Goal: Information Seeking & Learning: Learn about a topic

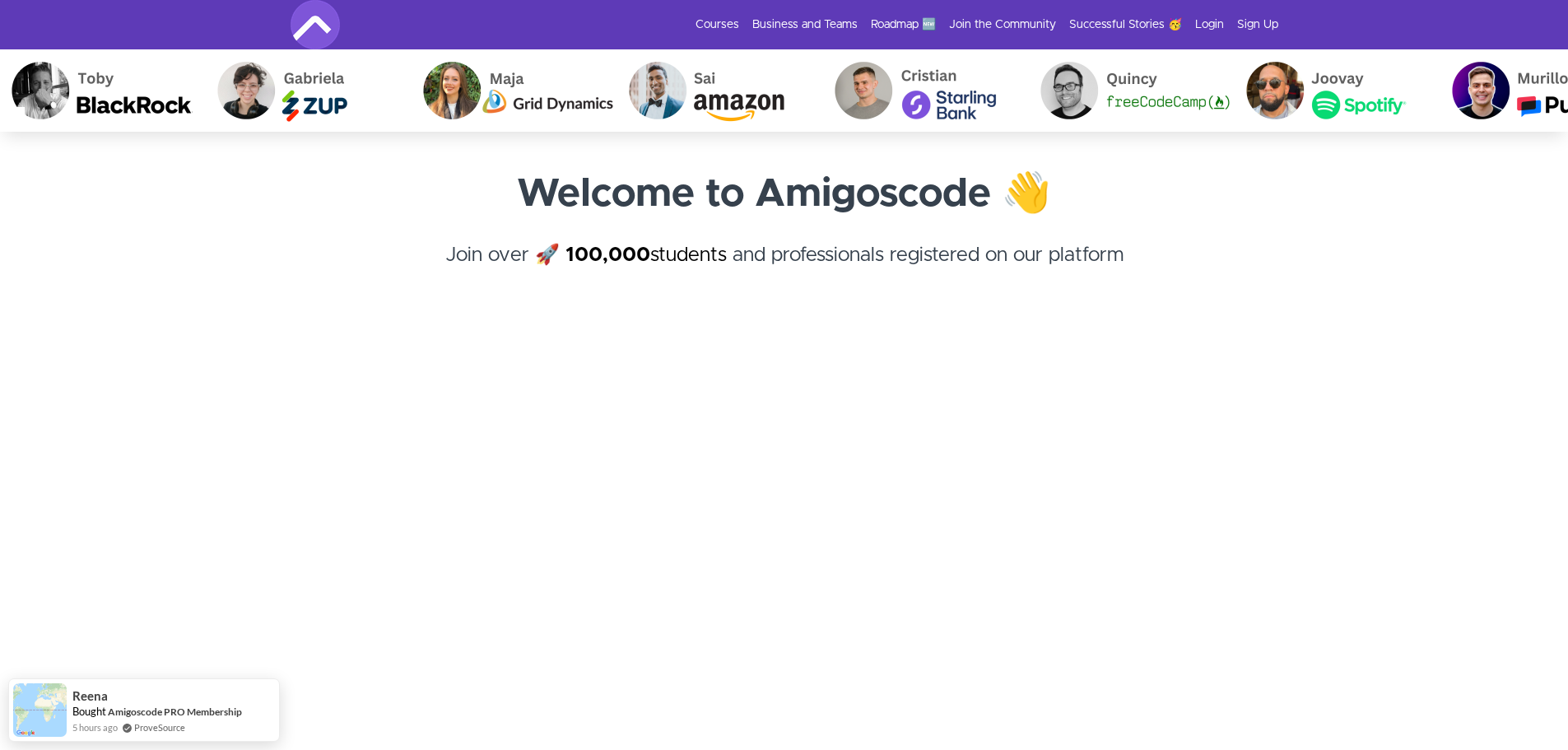
click at [319, 28] on img at bounding box center [314, 24] width 50 height 50
click at [726, 19] on link "Courses" at bounding box center [717, 25] width 44 height 17
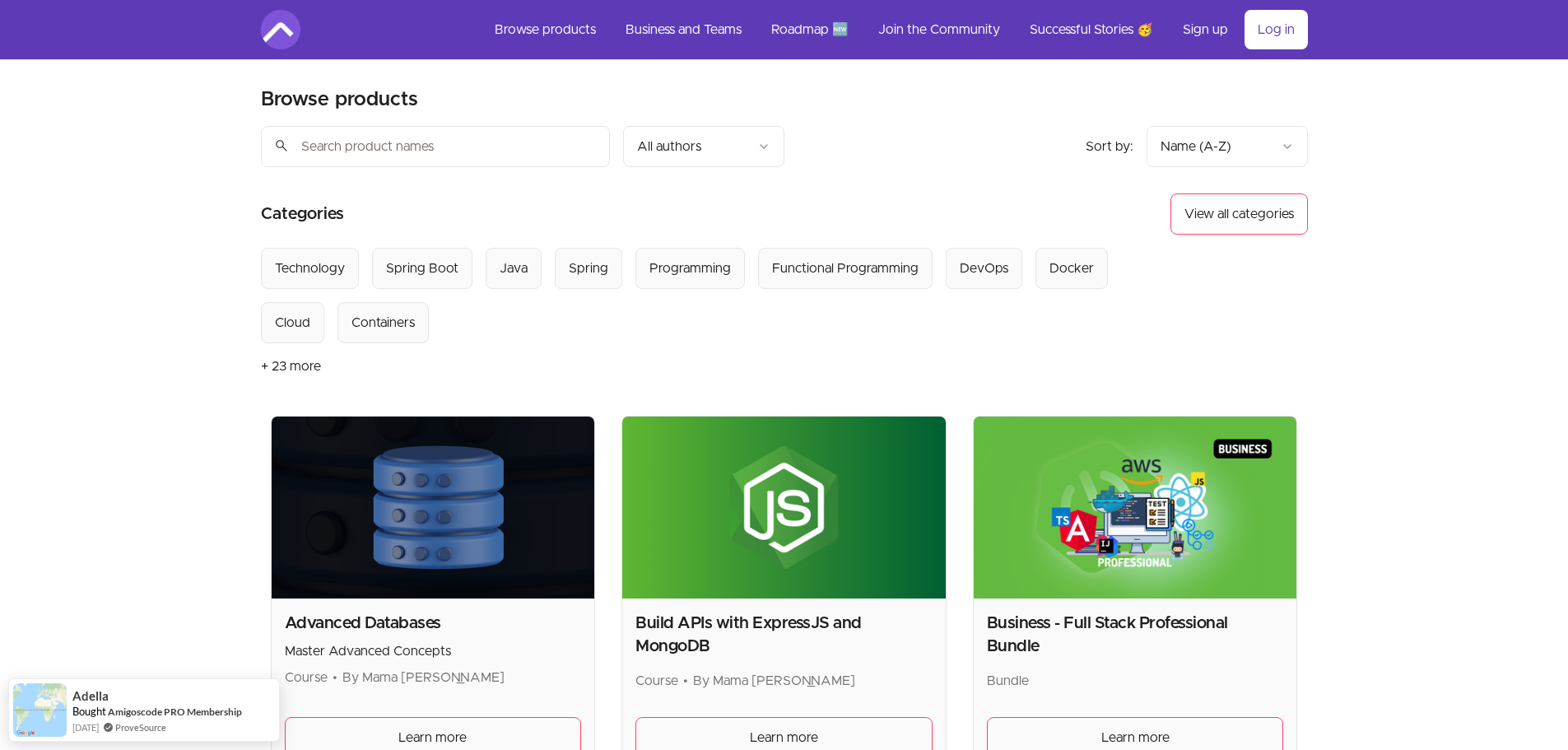
click at [390, 146] on input "search" at bounding box center [435, 146] width 349 height 41
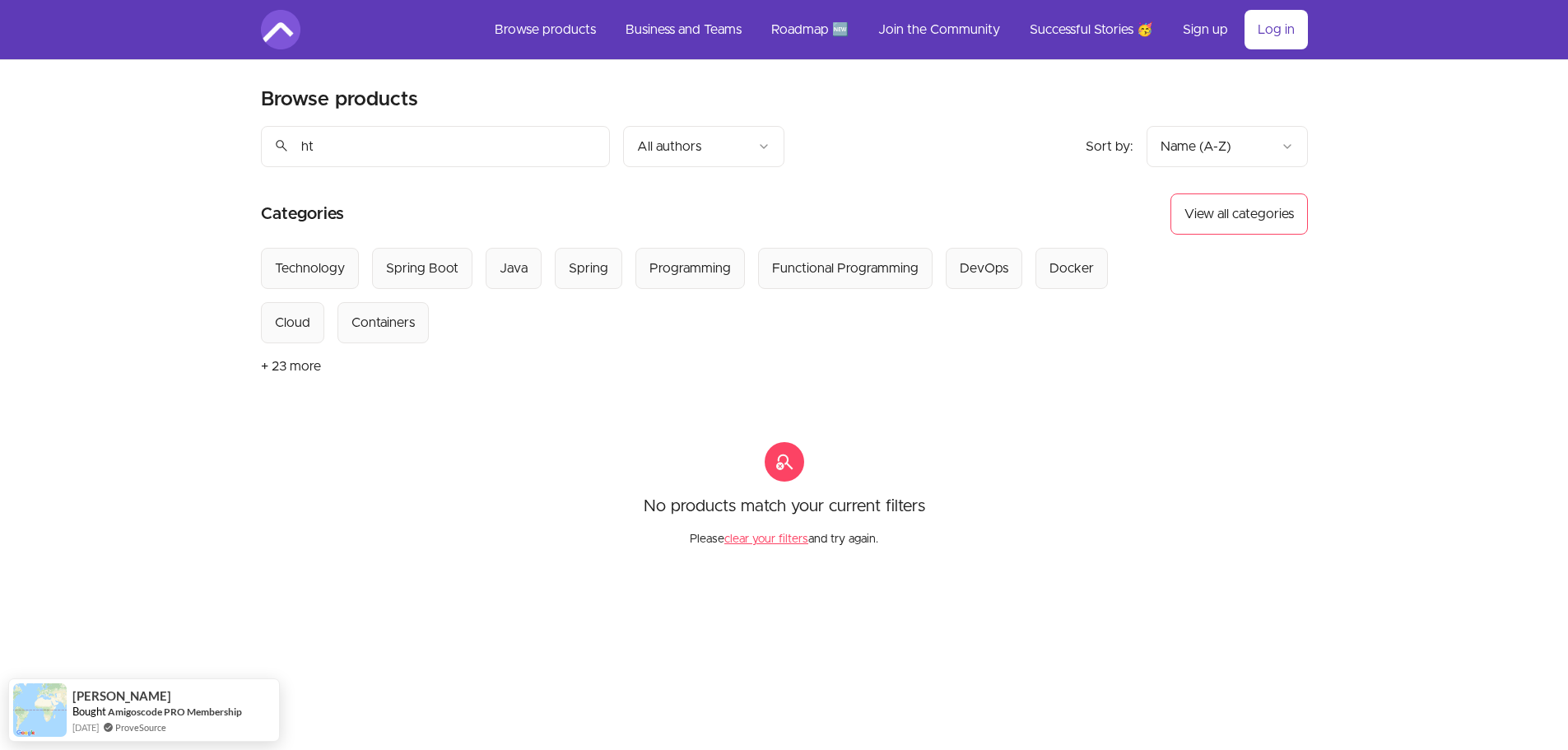
type input "h"
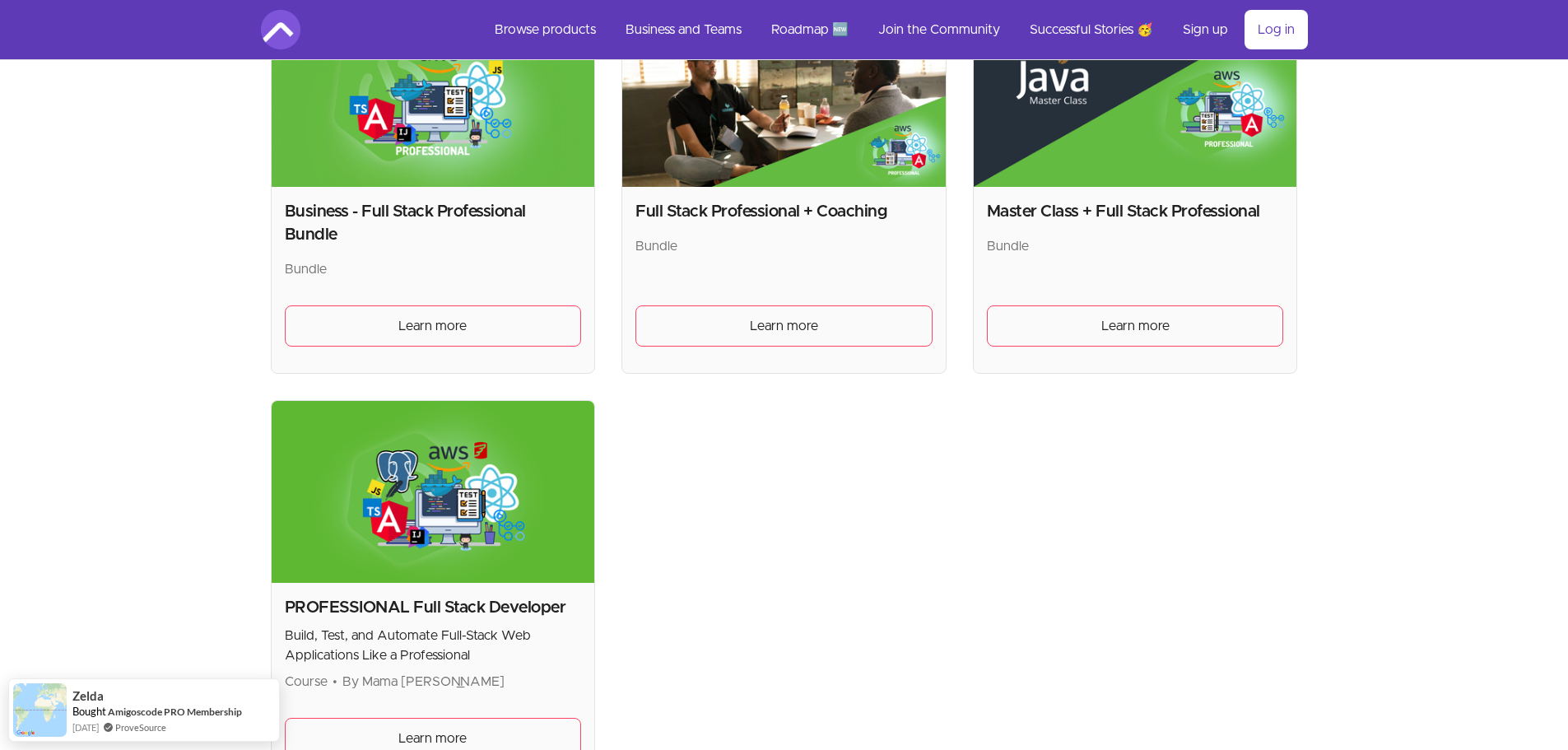
scroll to position [576, 0]
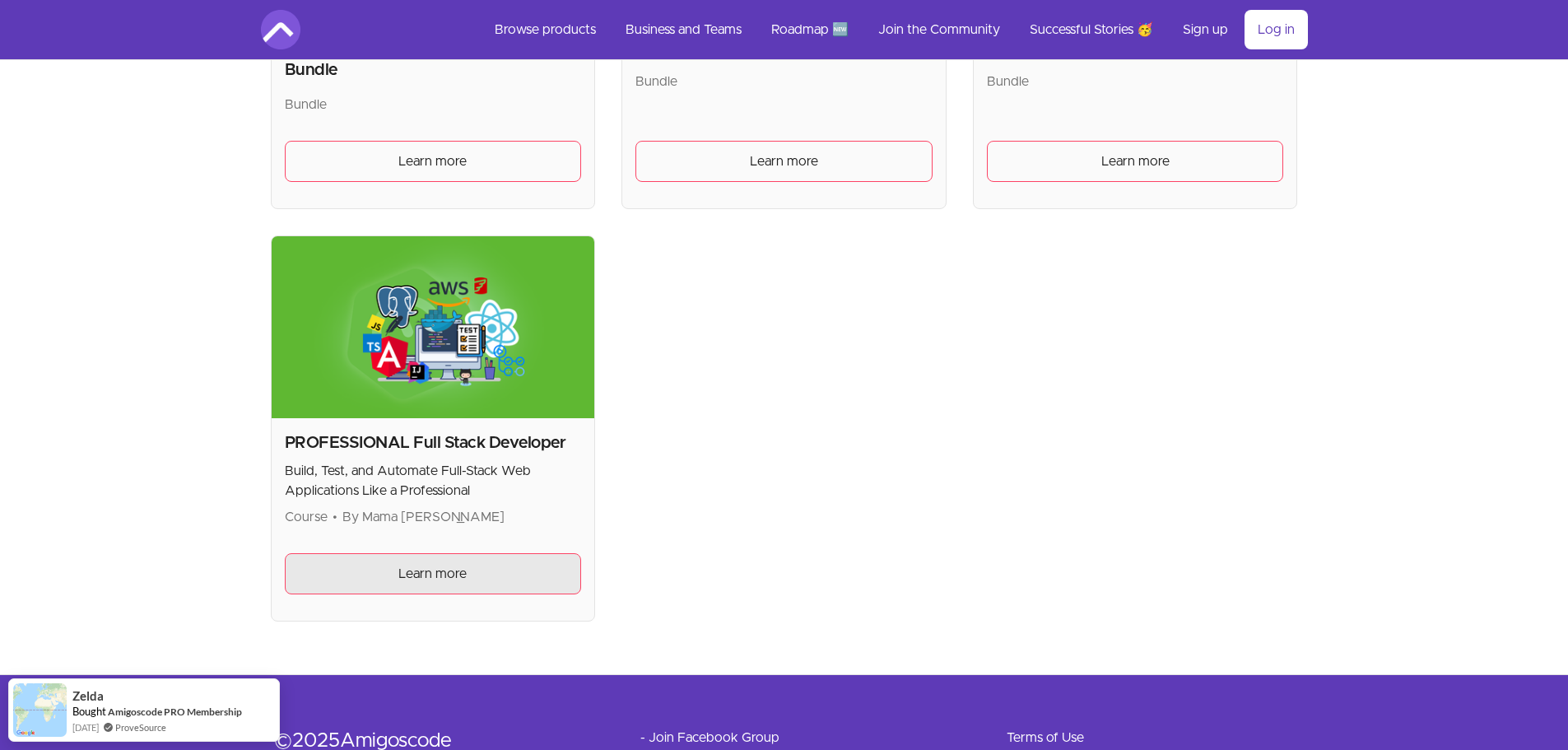
type input "full stack"
click at [504, 557] on link "Learn more" at bounding box center [433, 573] width 297 height 41
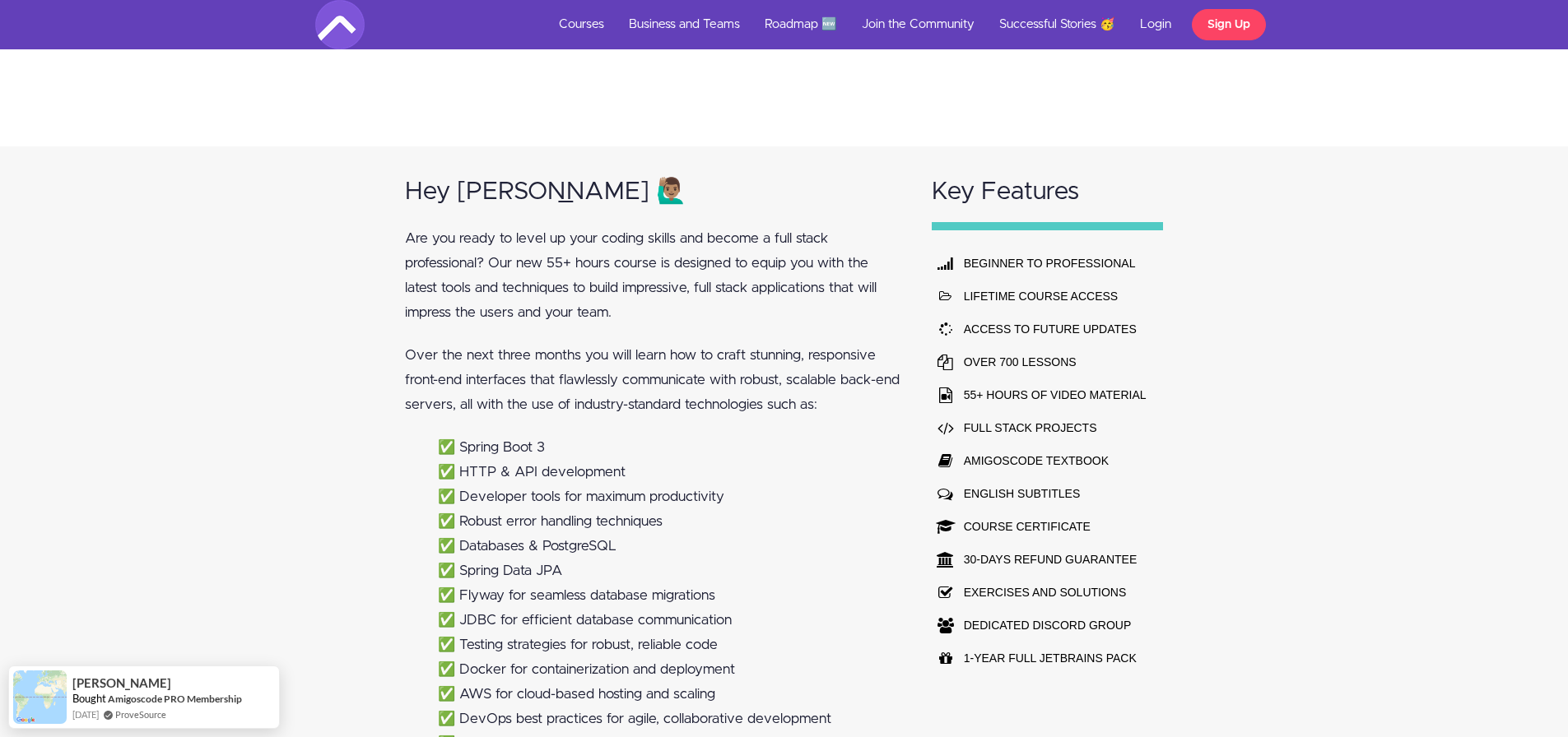
scroll to position [987, 0]
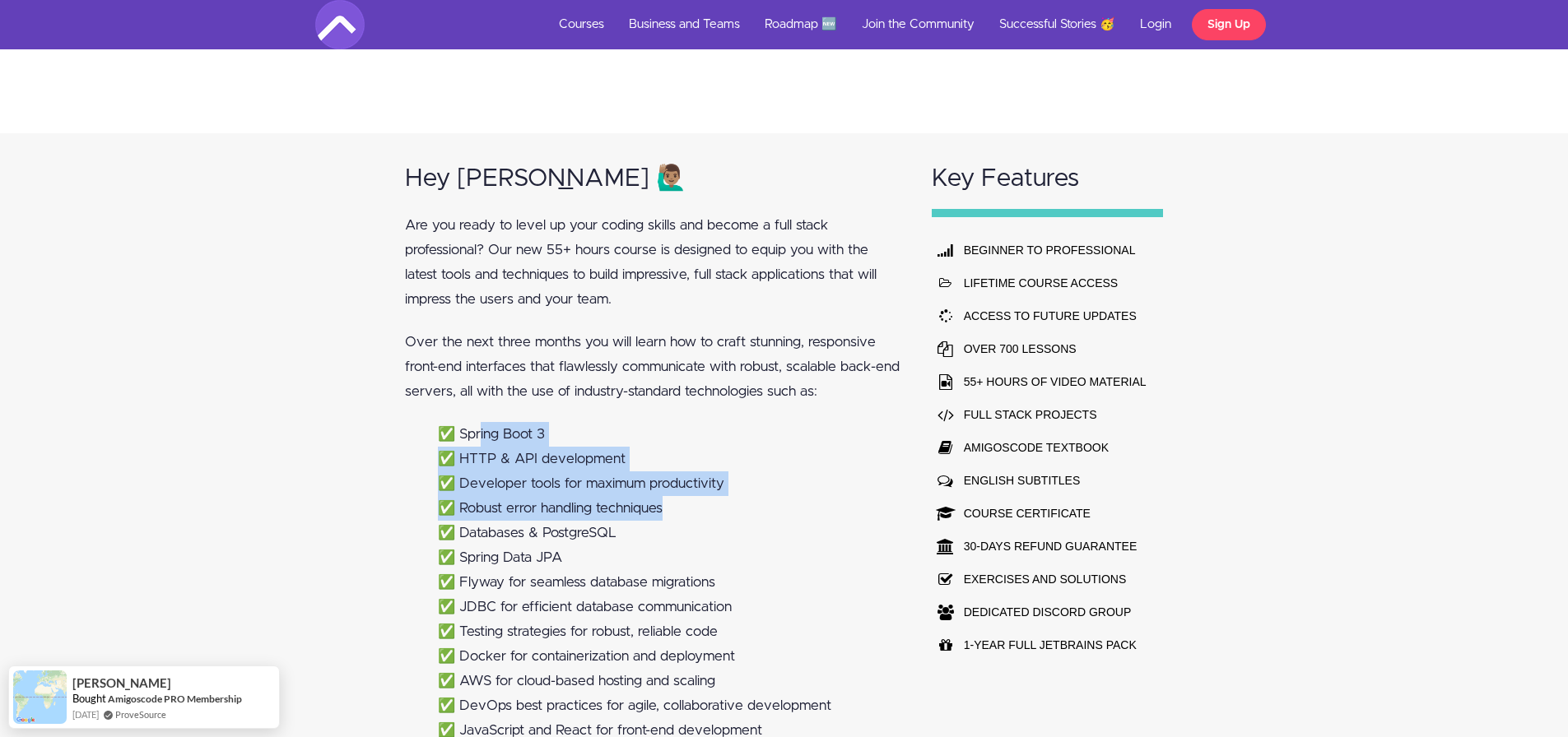
drag, startPoint x: 484, startPoint y: 432, endPoint x: 704, endPoint y: 500, distance: 230.3
click at [704, 500] on ul "✅ Spring Boot 3 ✅ HTTP & API development ✅ Developer tools for maximum producti…" at bounding box center [652, 644] width 495 height 445
drag, startPoint x: 704, startPoint y: 503, endPoint x: 686, endPoint y: 504, distance: 18.0
click at [703, 503] on li "✅ Robust error handling techniques" at bounding box center [669, 508] width 462 height 24
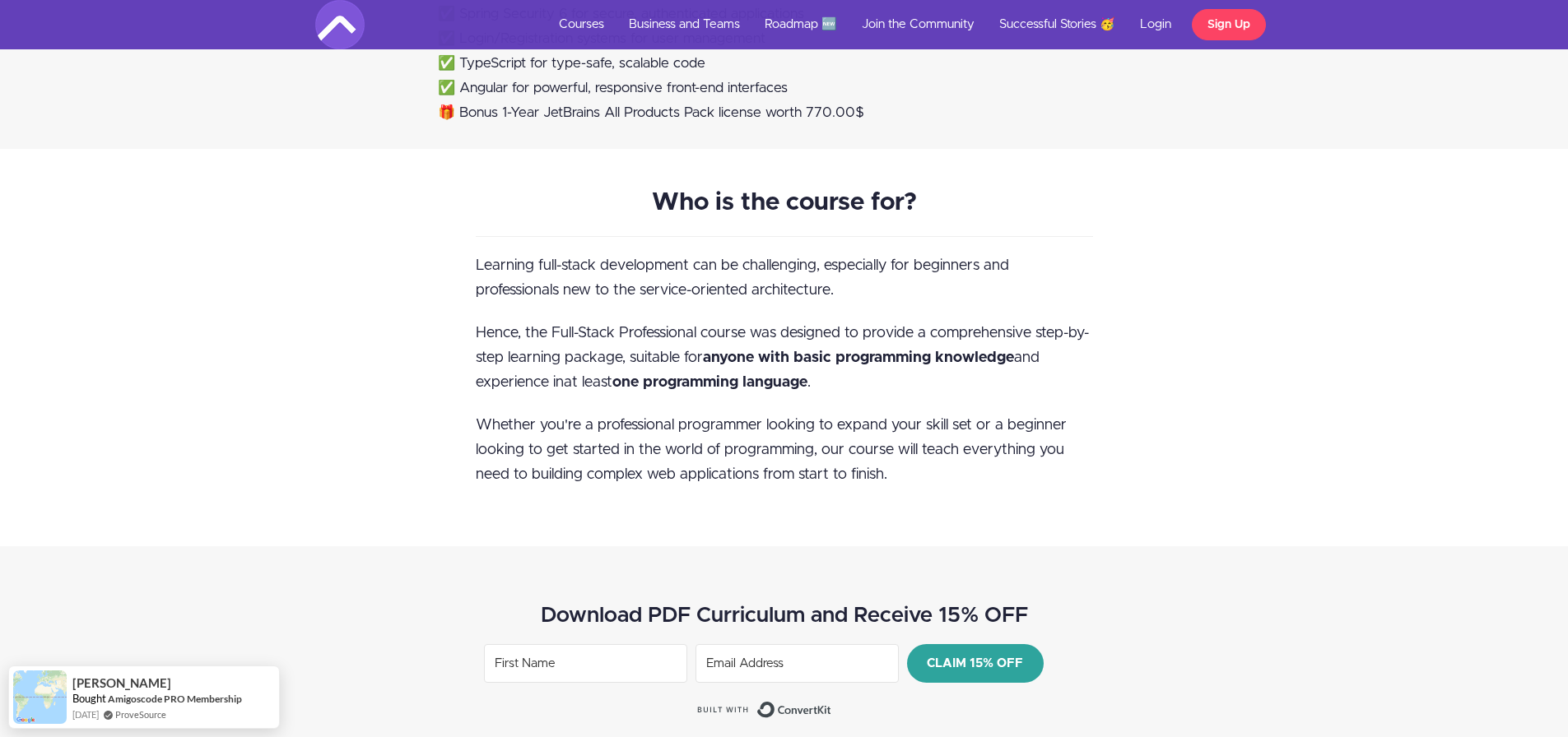
scroll to position [1809, 0]
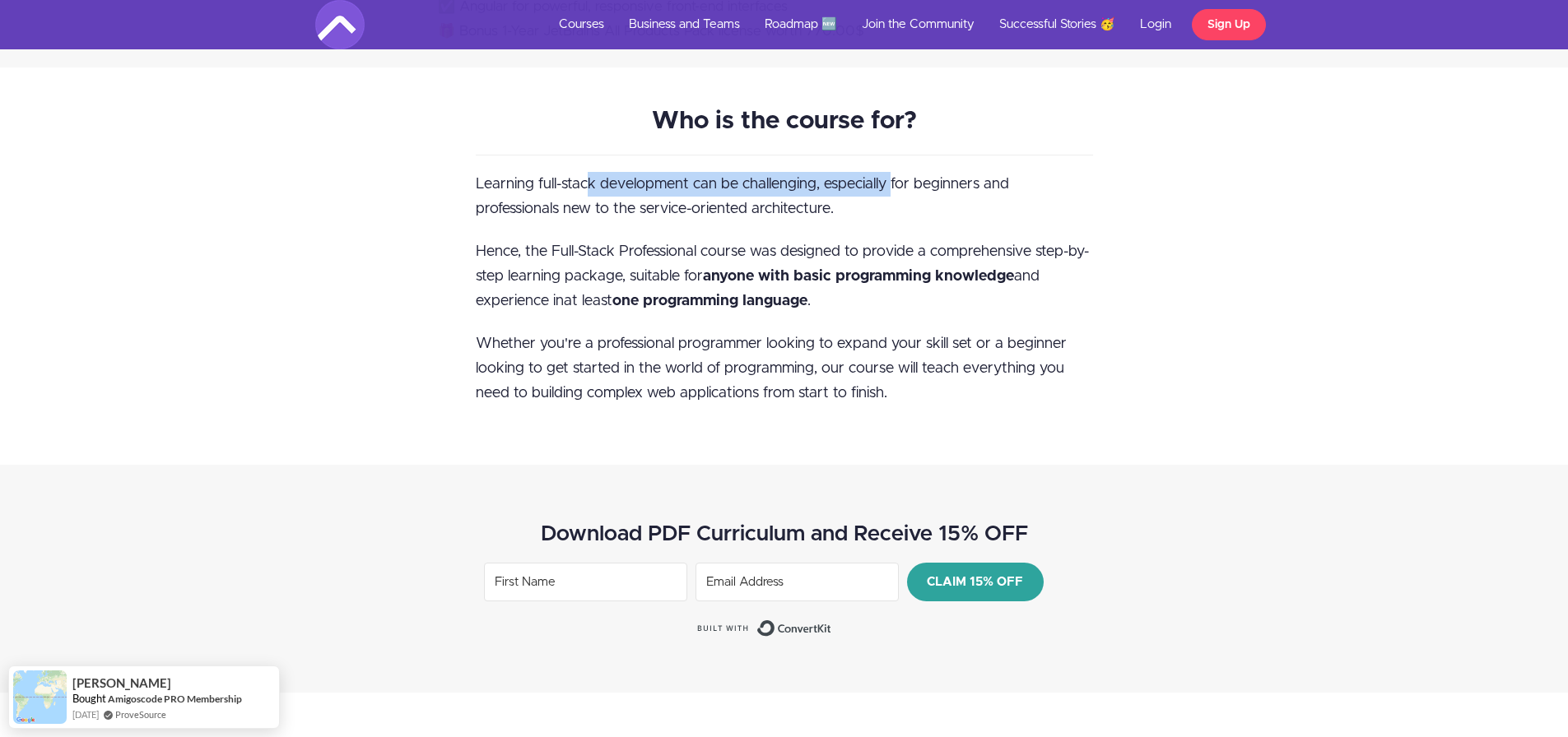
drag, startPoint x: 599, startPoint y: 176, endPoint x: 905, endPoint y: 192, distance: 306.4
click at [895, 192] on p "Learning full-stack development can be challenging, especially for beginners an…" at bounding box center [784, 197] width 617 height 50
click at [905, 192] on span "Learning full-stack development can be challenging, especially for beginners an…" at bounding box center [742, 196] width 533 height 39
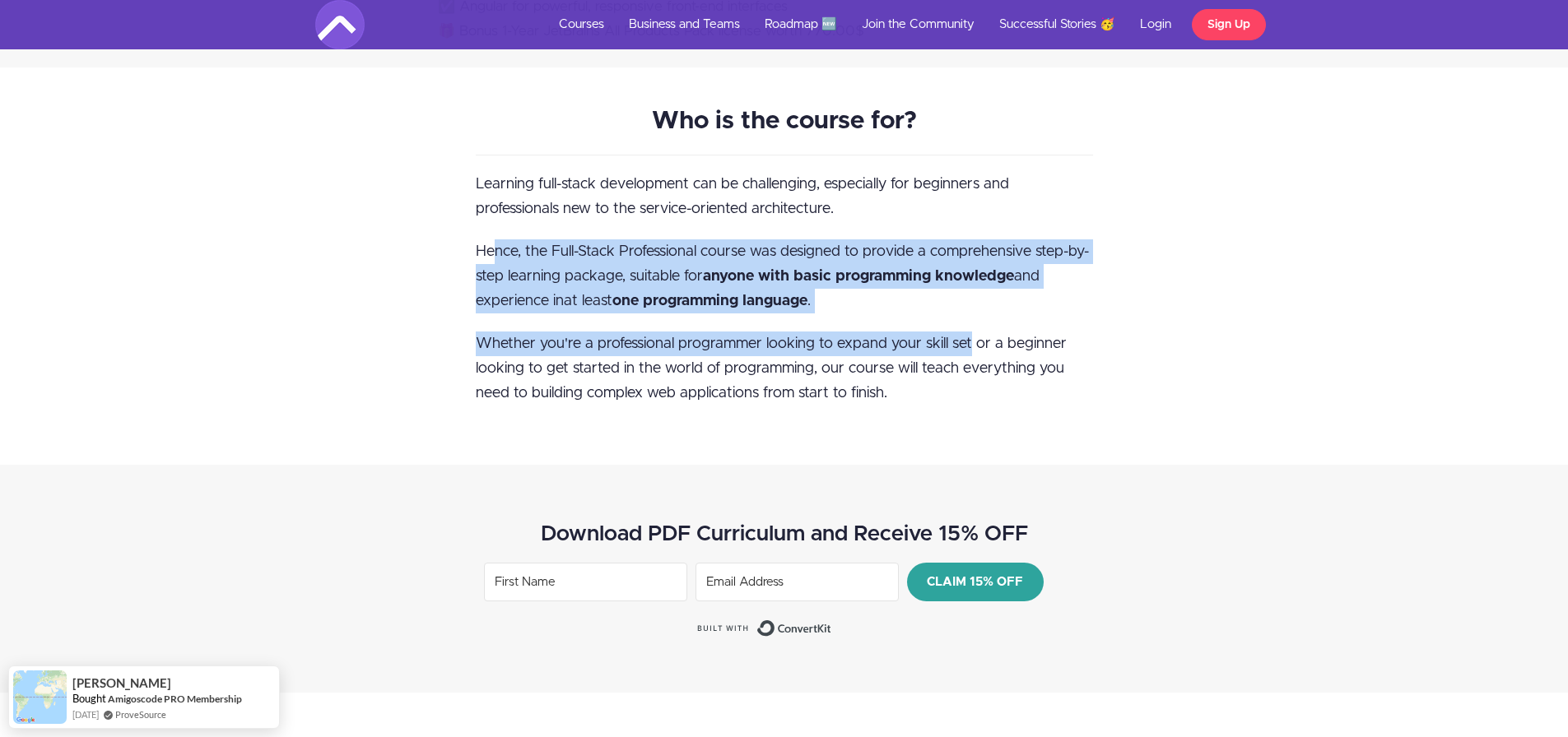
drag, startPoint x: 492, startPoint y: 250, endPoint x: 968, endPoint y: 345, distance: 485.4
click at [968, 345] on div "Who is the course for? Learning full-stack development can be challenging, espe…" at bounding box center [784, 266] width 641 height 315
click at [968, 341] on span "Whether you're a professional programmer looking to expand your skill set or a …" at bounding box center [771, 368] width 591 height 64
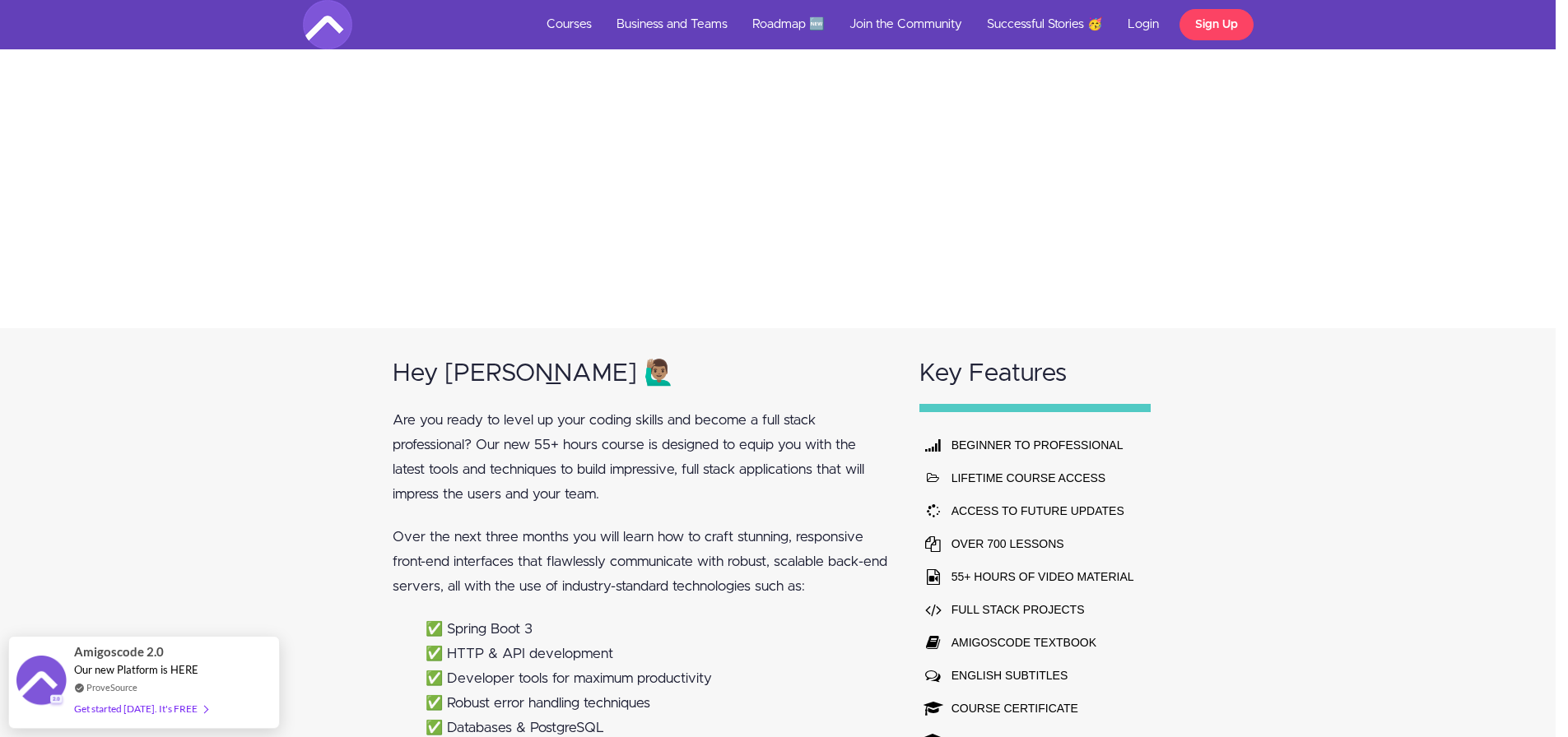
scroll to position [0, 13]
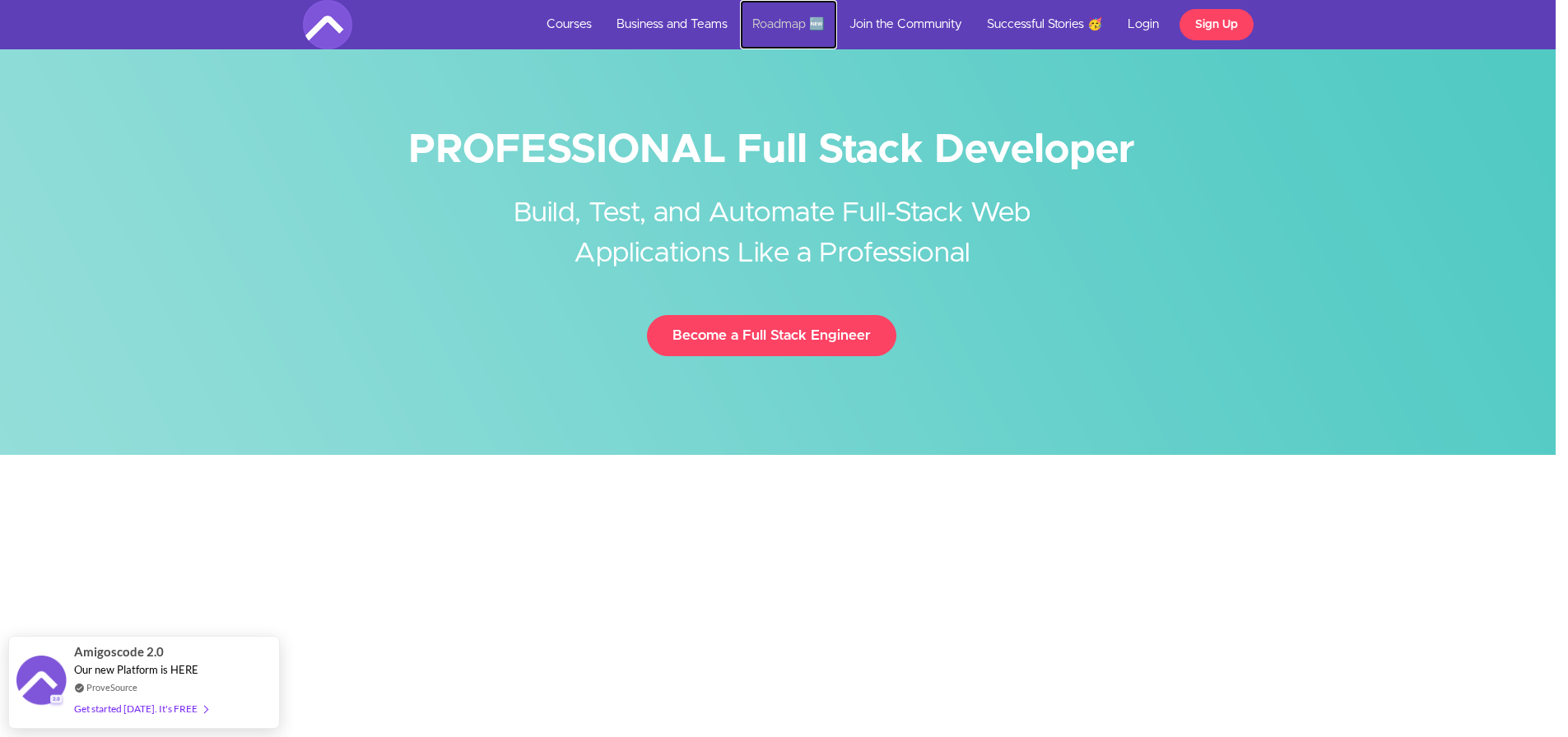
click at [790, 24] on link "Roadmap 🆕" at bounding box center [788, 24] width 97 height 50
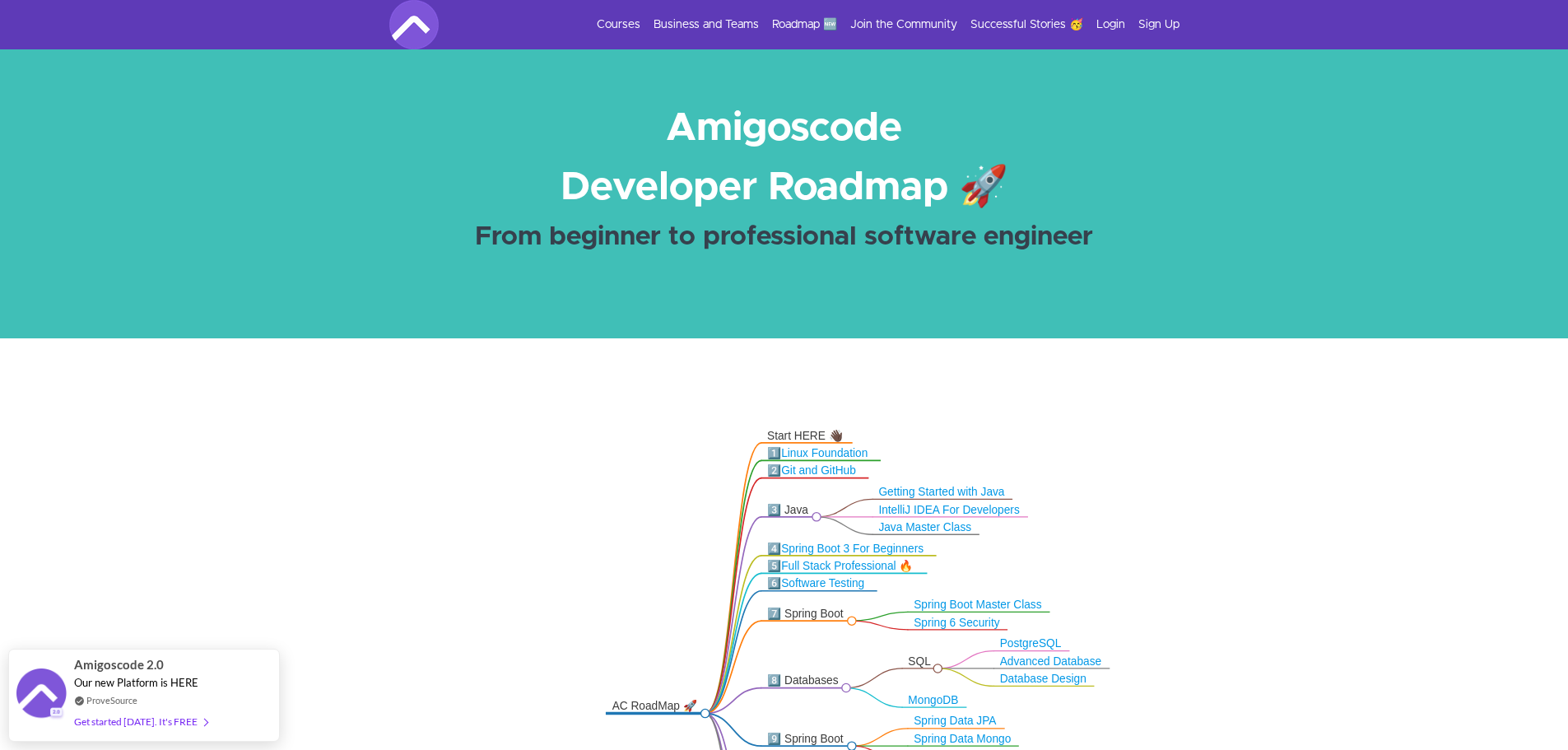
click at [1223, 488] on icon ".markmap{font:300 16px/20px sans-serif}.markmap-link{fill:none}.markmap-node>ci…" at bounding box center [784, 629] width 1568 height 450
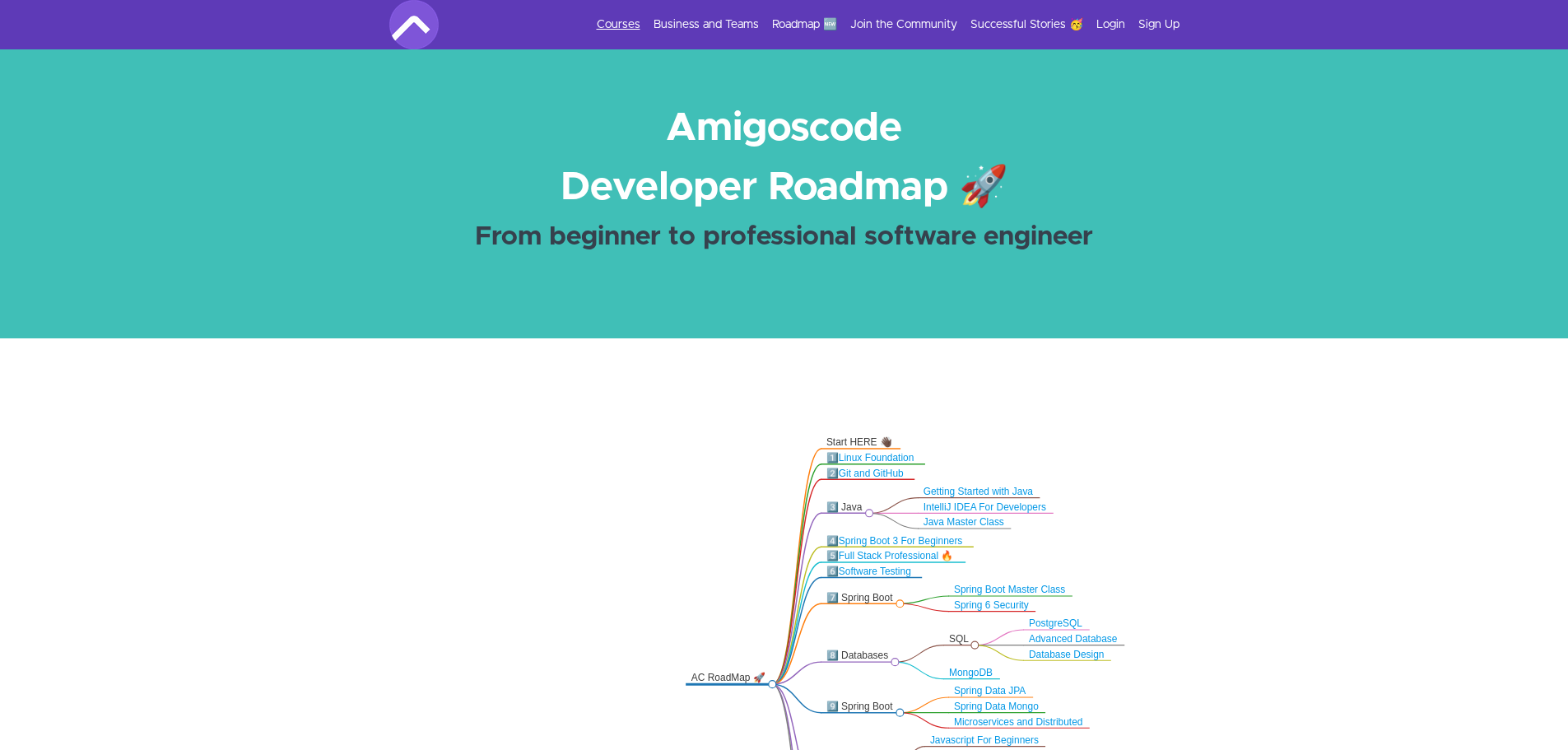
click at [638, 29] on link "Courses" at bounding box center [619, 25] width 44 height 17
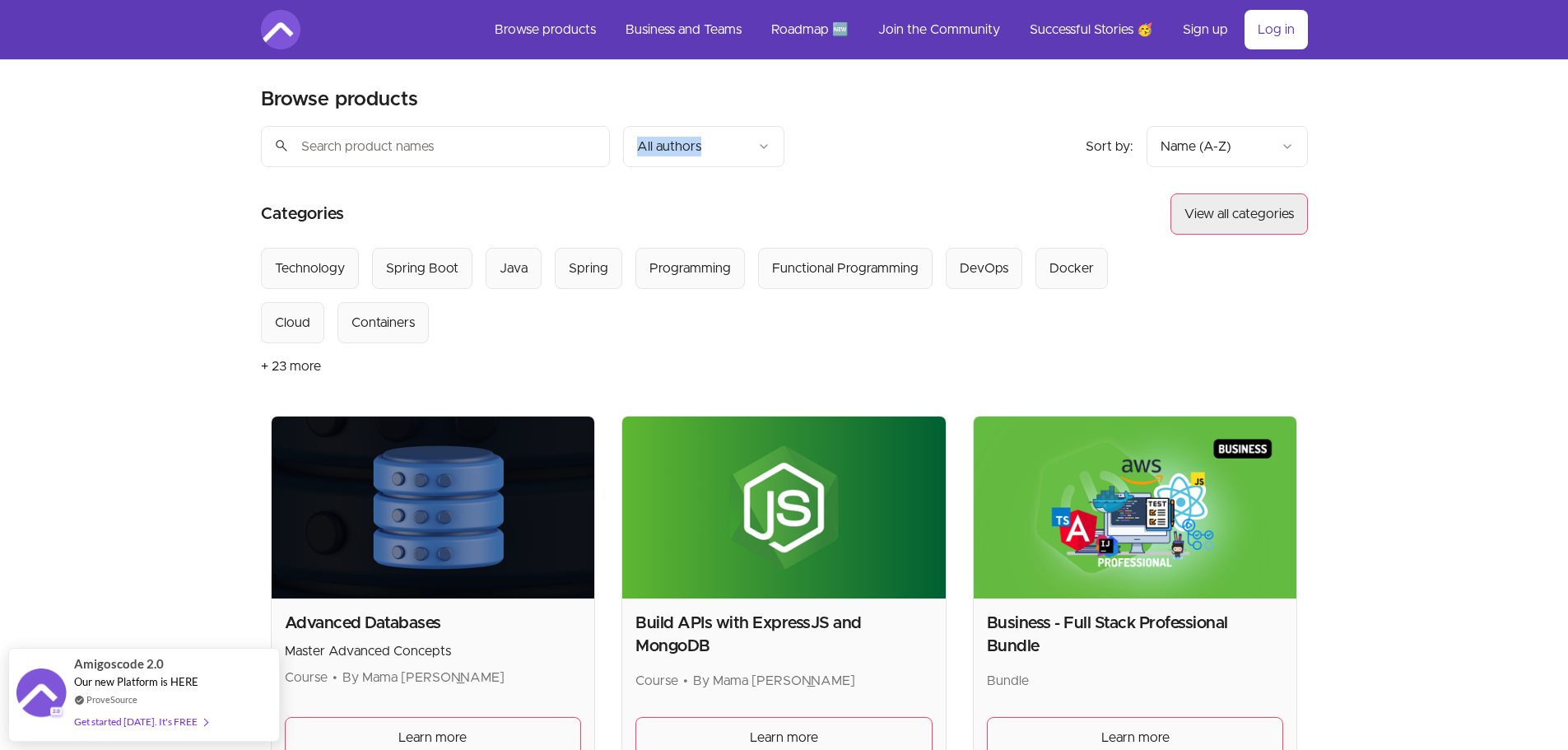
click at [1265, 203] on button "View all categories" at bounding box center [1238, 214] width 137 height 41
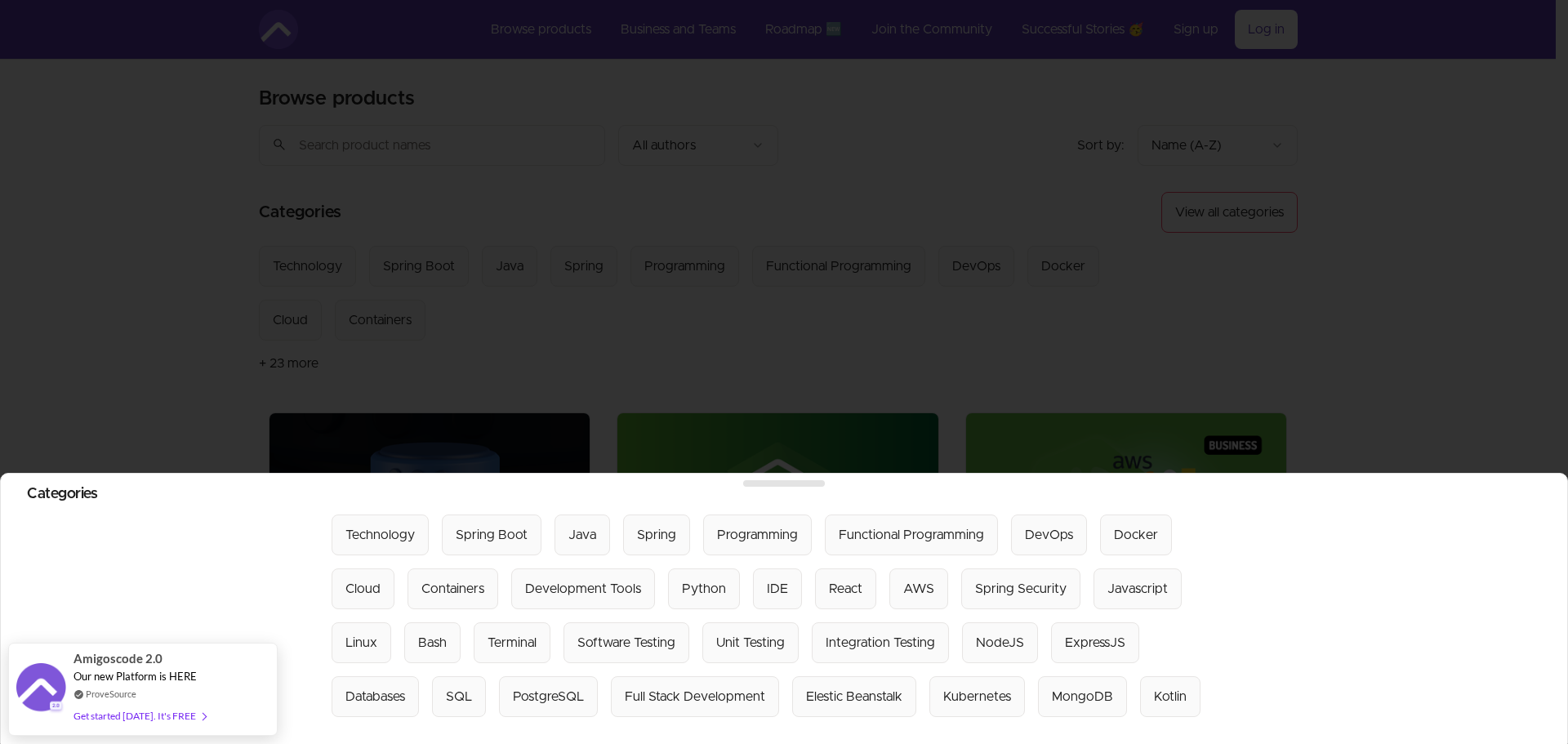
click at [1277, 320] on div at bounding box center [784, 372] width 1568 height 744
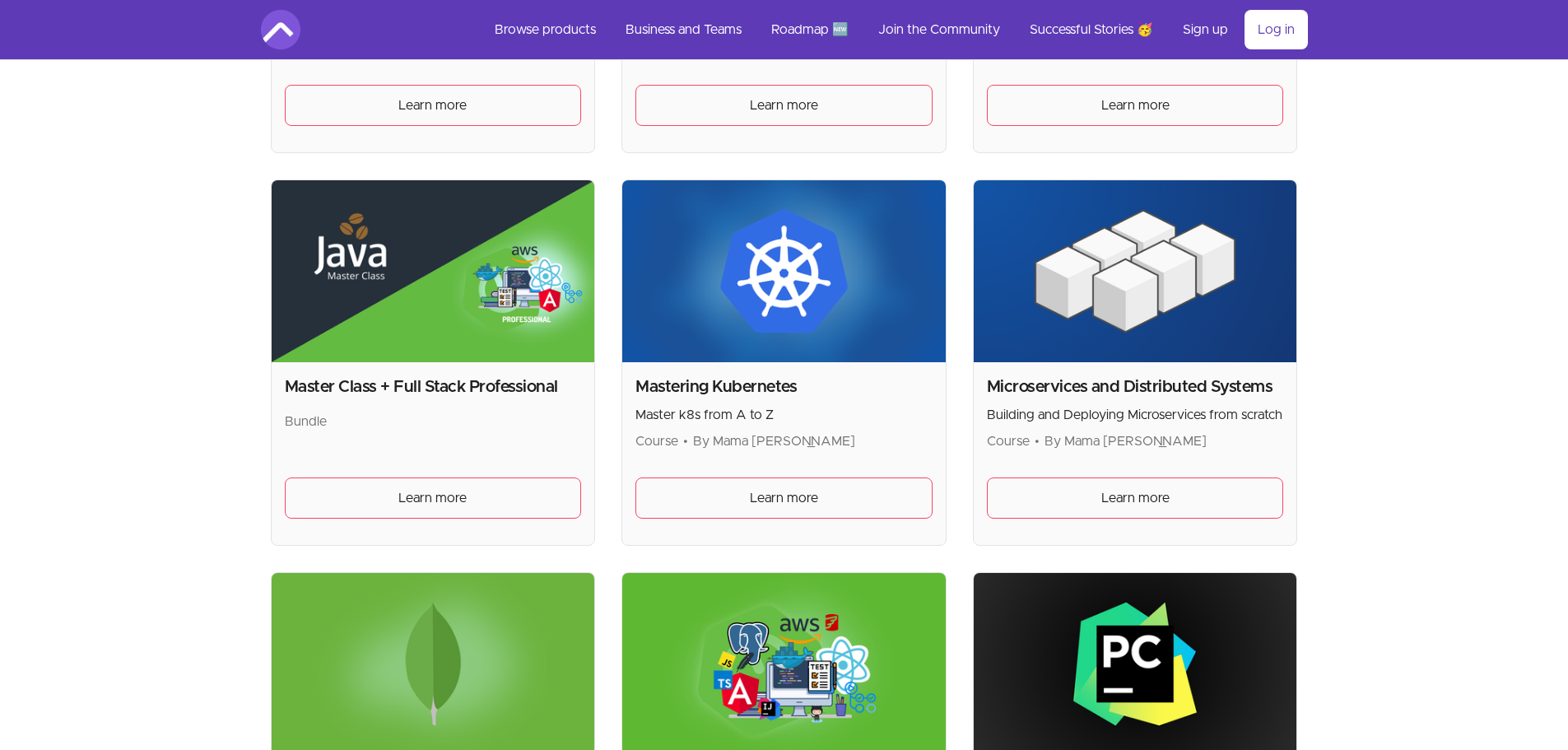
scroll to position [2798, 0]
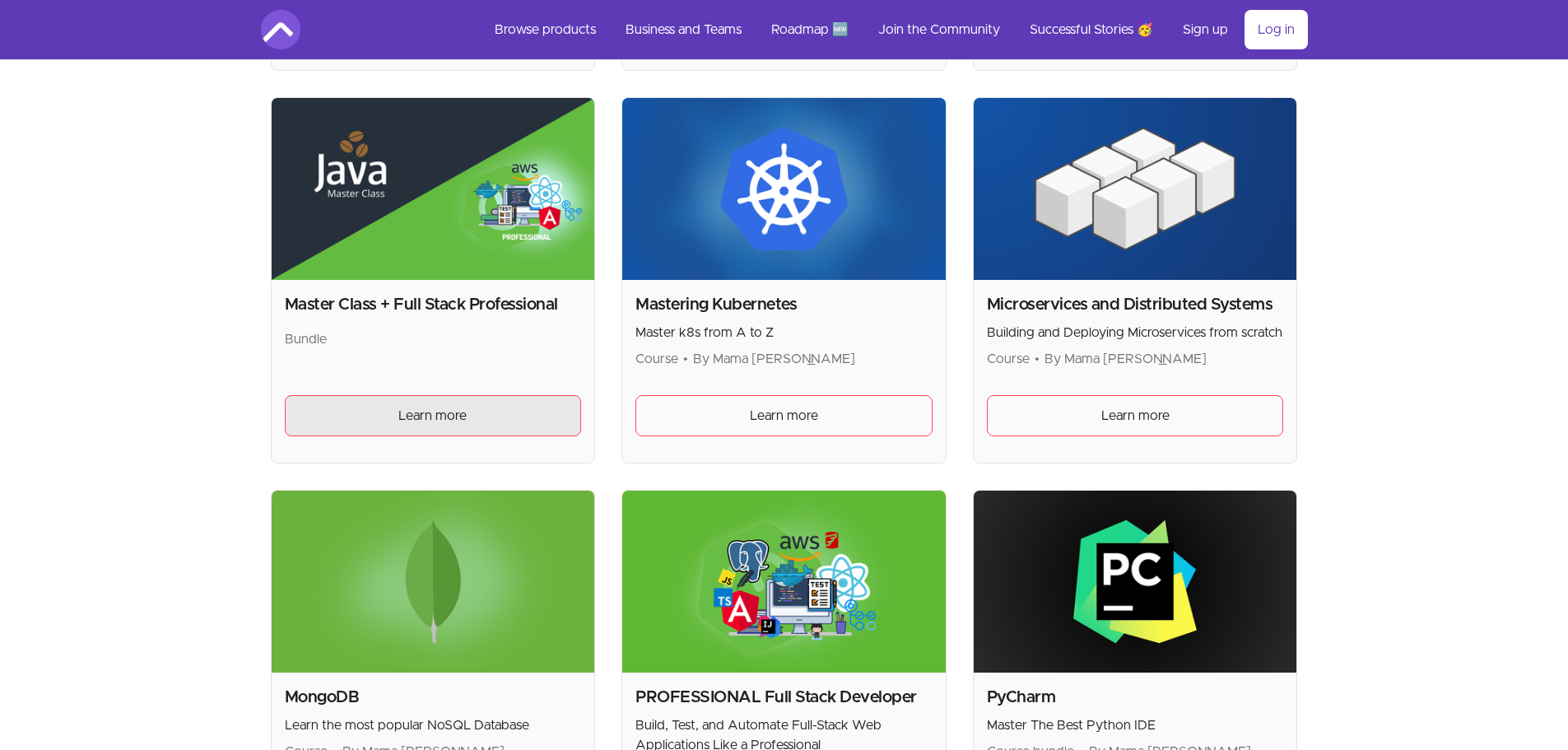
click at [483, 420] on link "Learn more" at bounding box center [433, 415] width 297 height 41
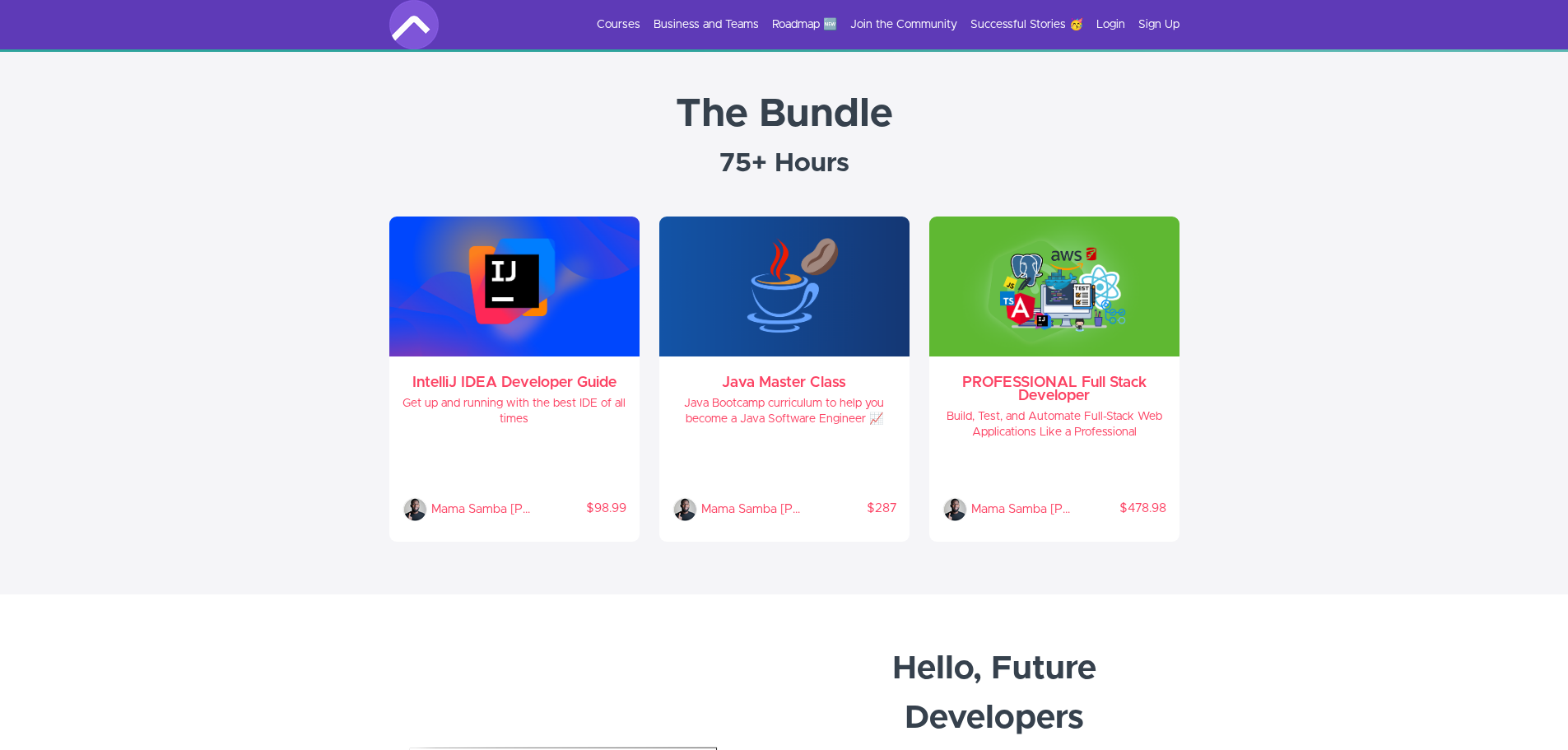
scroll to position [576, 0]
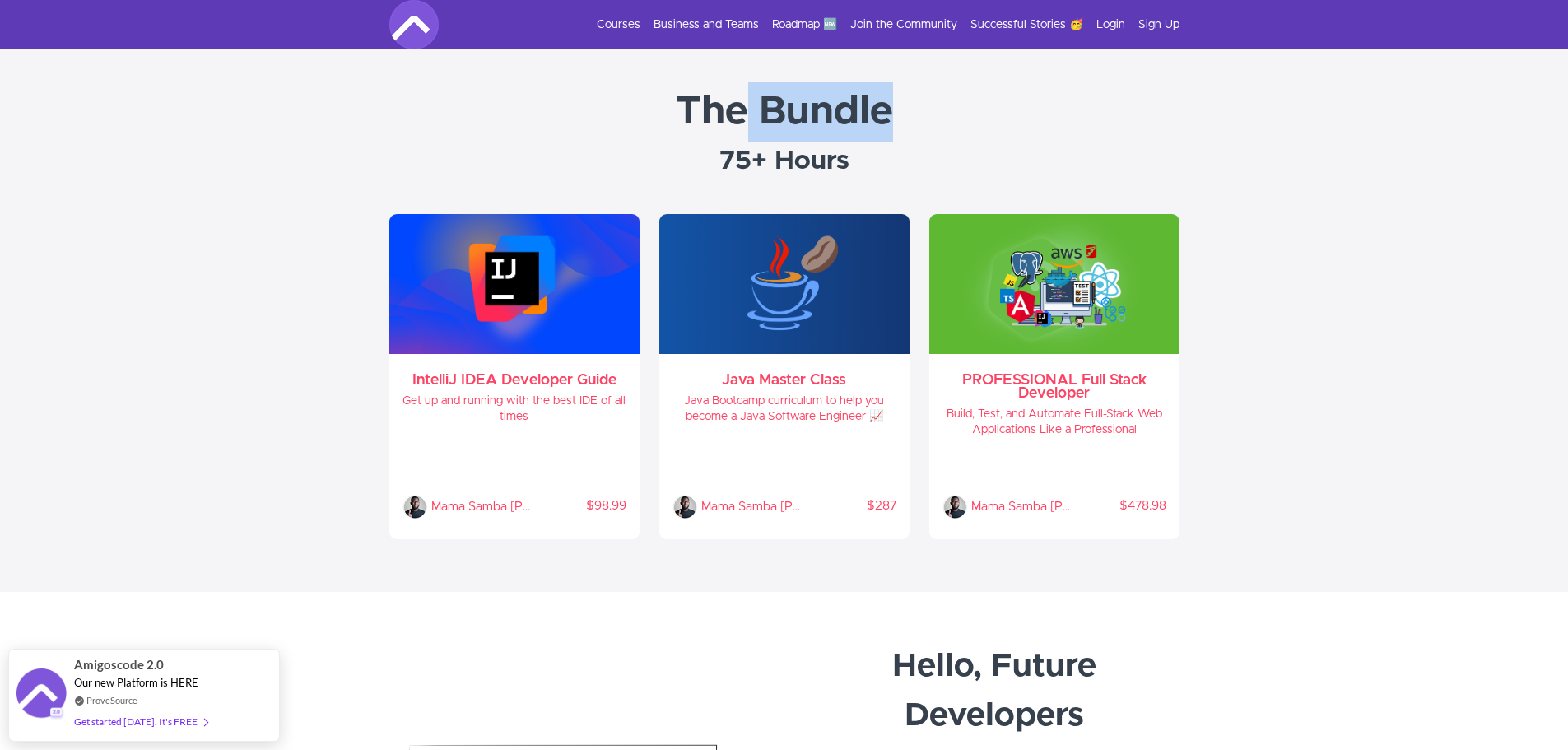
drag, startPoint x: 752, startPoint y: 106, endPoint x: 958, endPoint y: 117, distance: 206.3
click at [958, 117] on h1 "The Bundle" at bounding box center [784, 112] width 1534 height 59
click at [964, 116] on h1 "The Bundle" at bounding box center [784, 112] width 1534 height 59
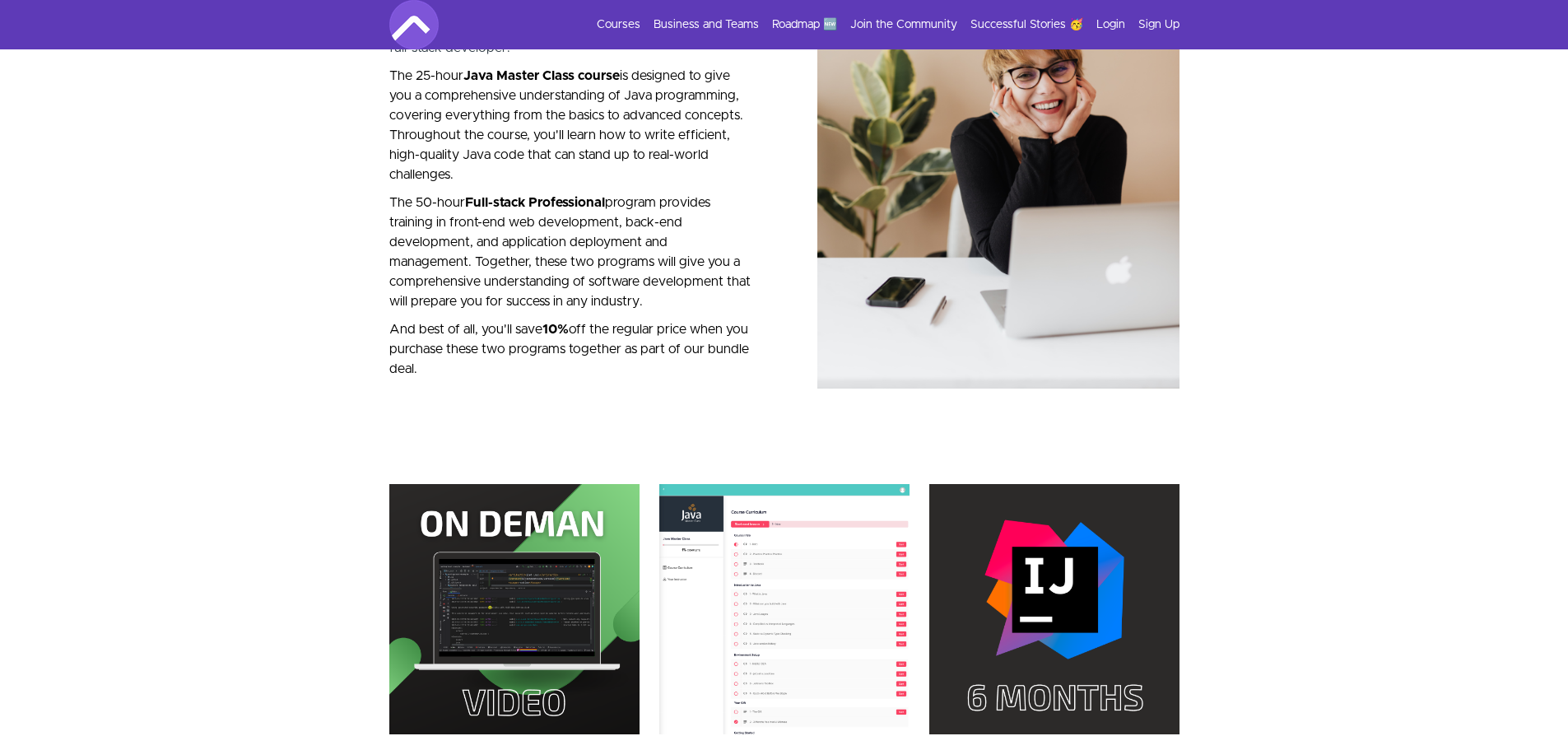
scroll to position [1893, 0]
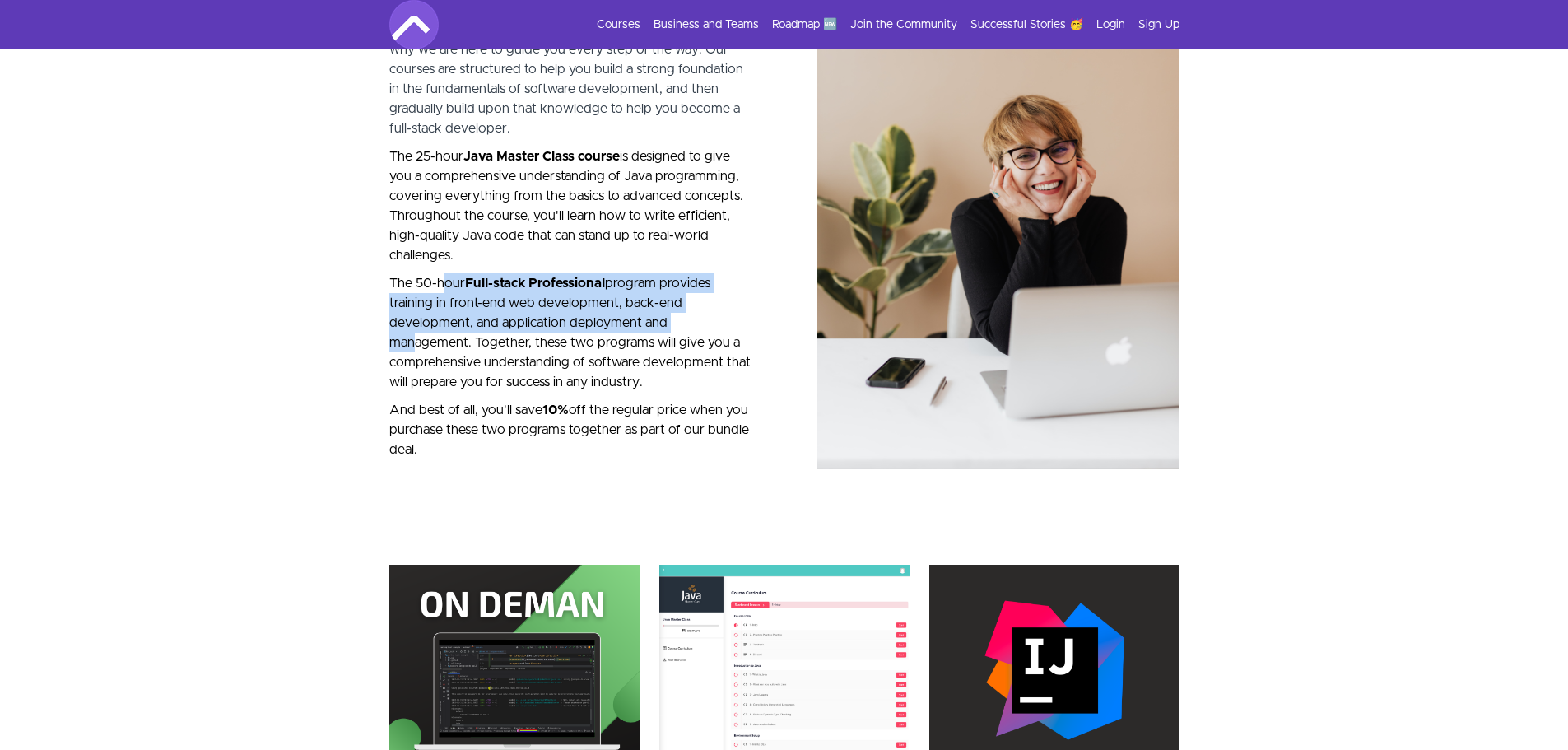
drag, startPoint x: 447, startPoint y: 259, endPoint x: 683, endPoint y: 308, distance: 241.0
click at [684, 308] on p "The 50-hour Full-stack Professional program provides training in front-end web …" at bounding box center [570, 332] width 362 height 119
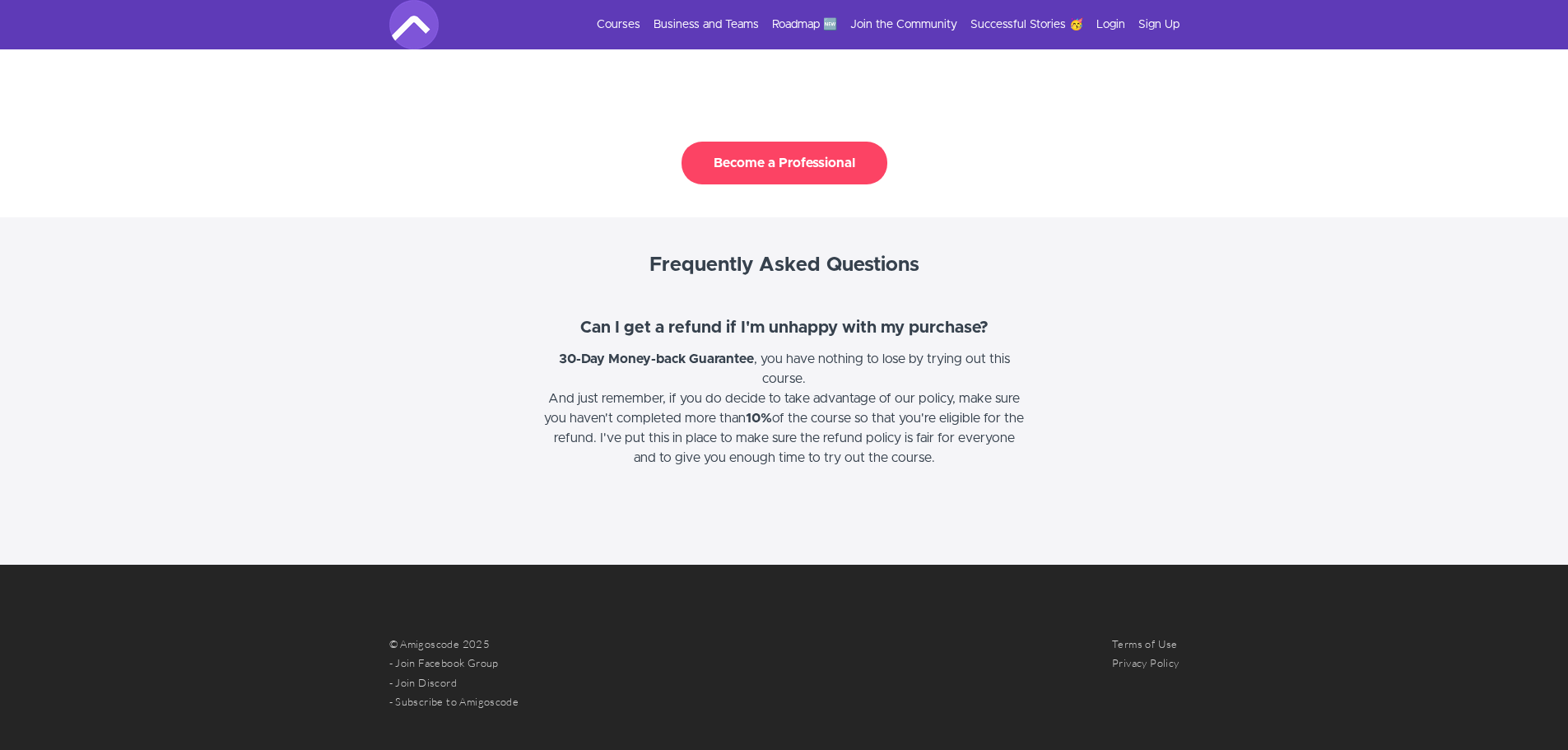
scroll to position [4197, 0]
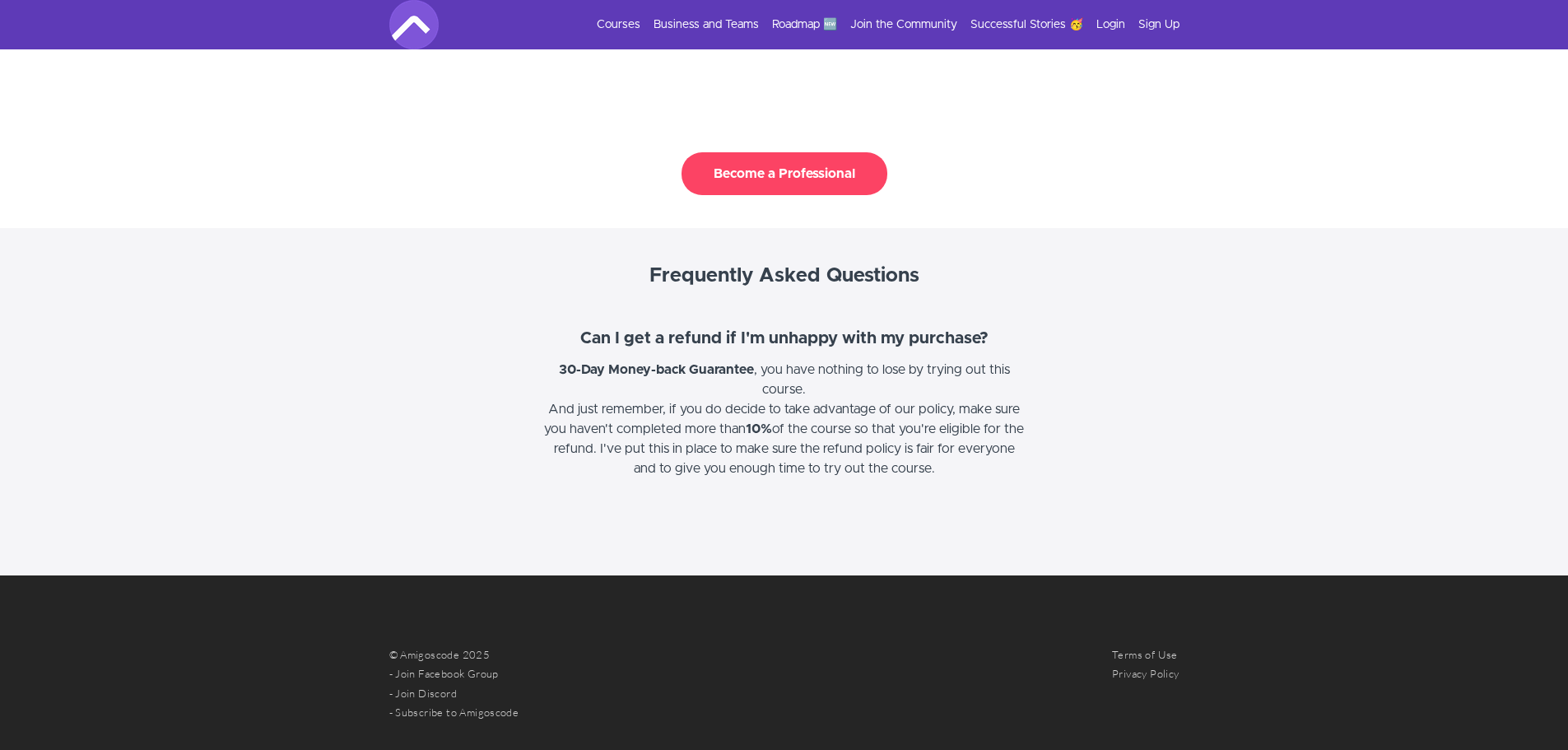
click at [773, 152] on button "Become a Professional" at bounding box center [784, 173] width 206 height 43
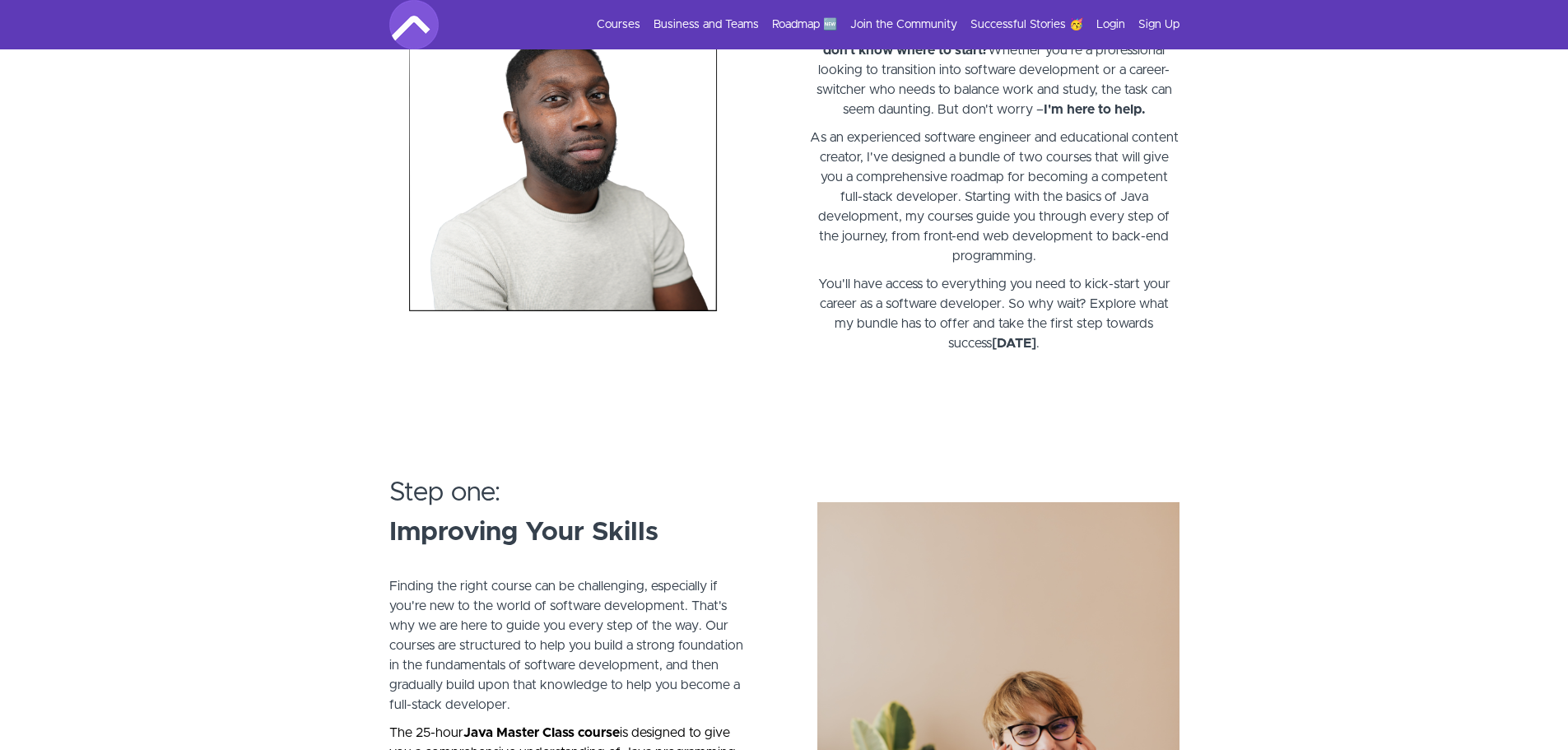
scroll to position [987, 0]
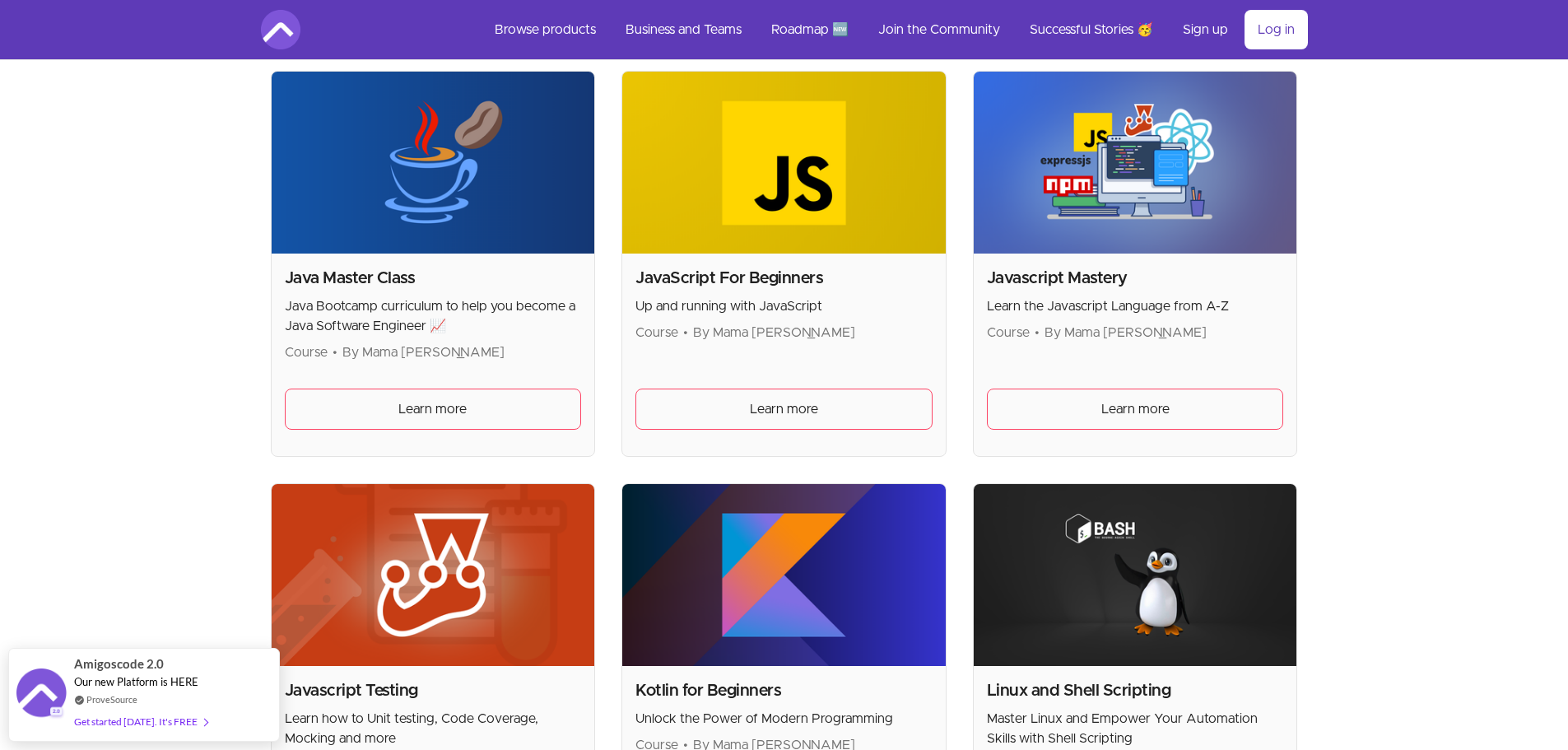
scroll to position [1728, 0]
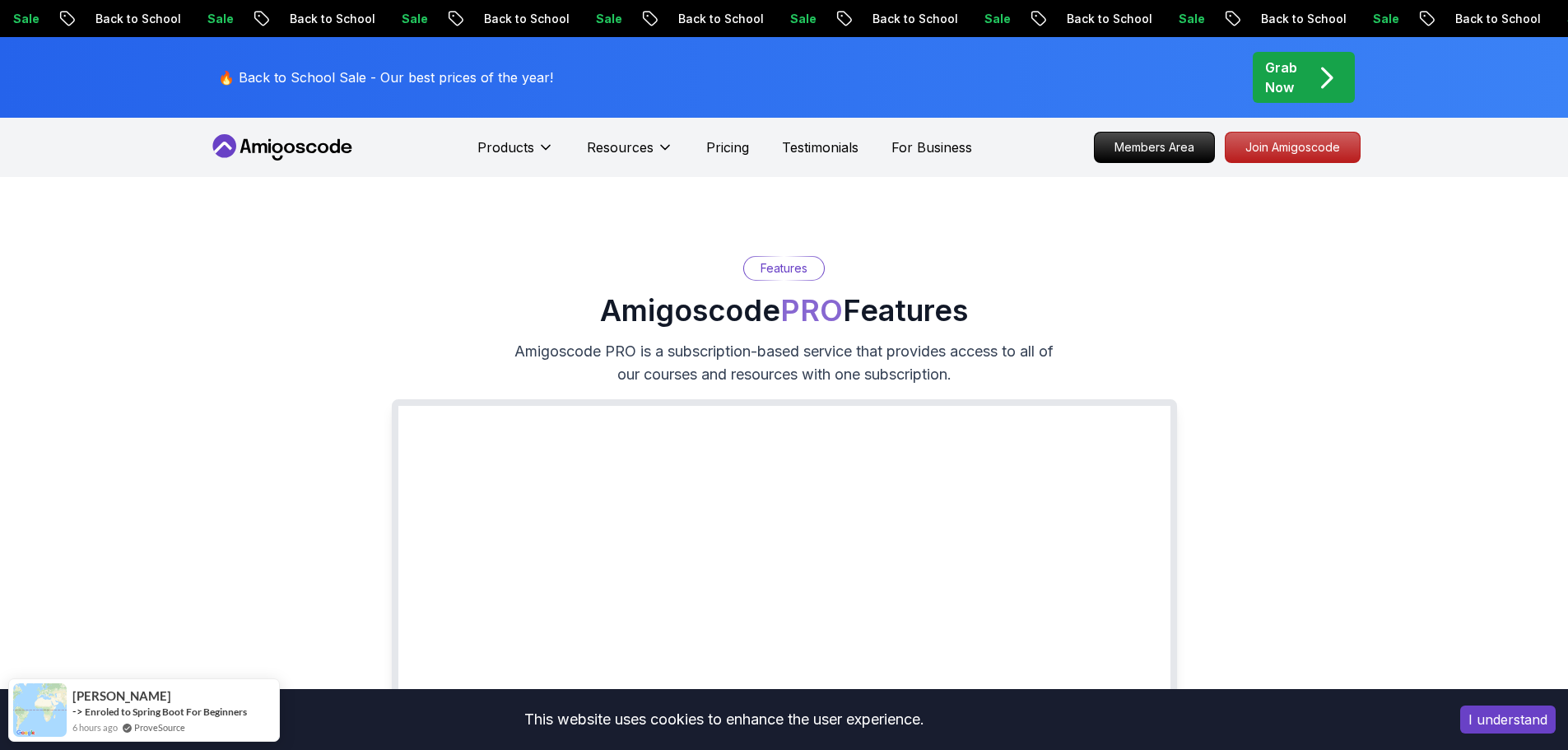
click at [329, 149] on icon at bounding box center [282, 147] width 148 height 26
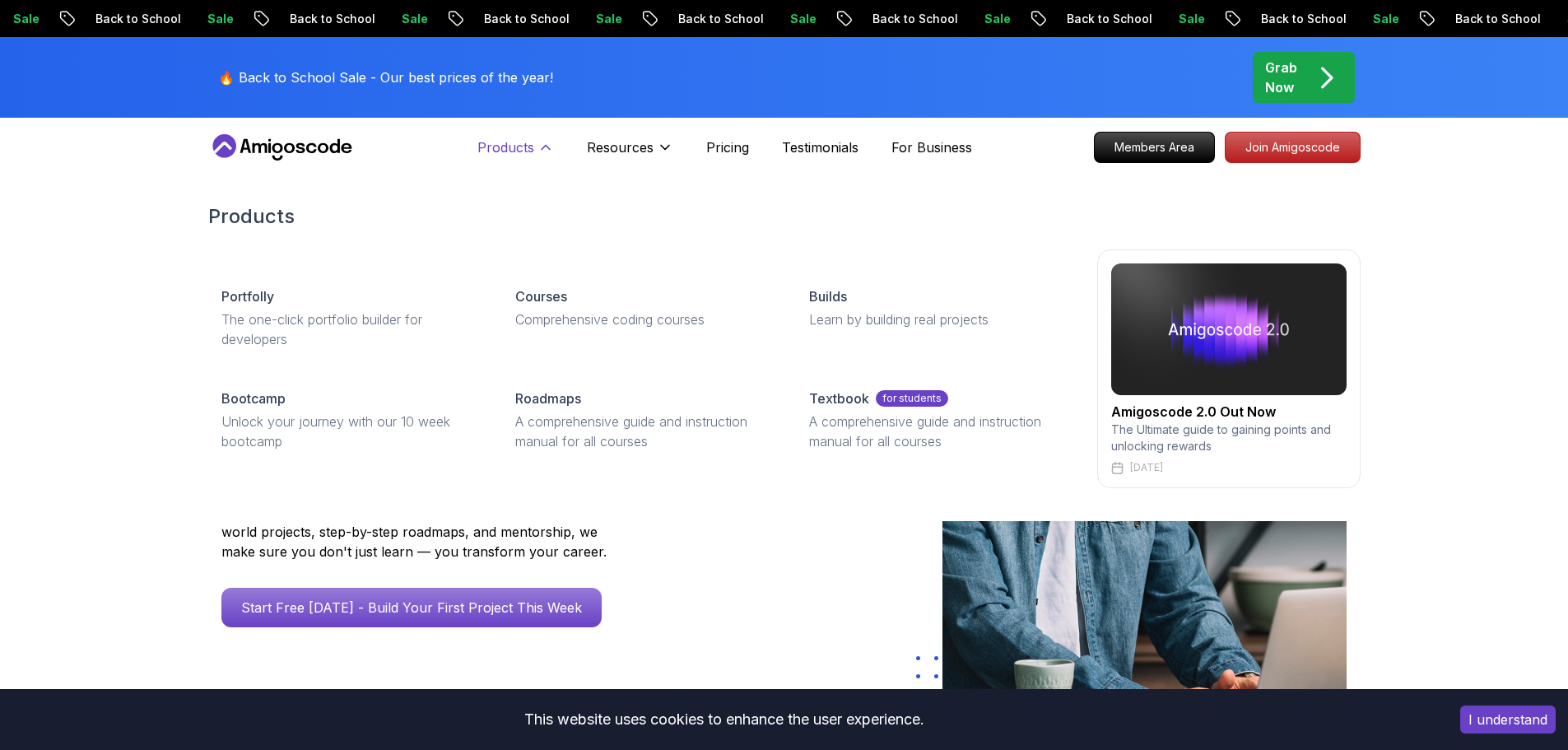
click at [538, 147] on icon at bounding box center [546, 147] width 17 height 17
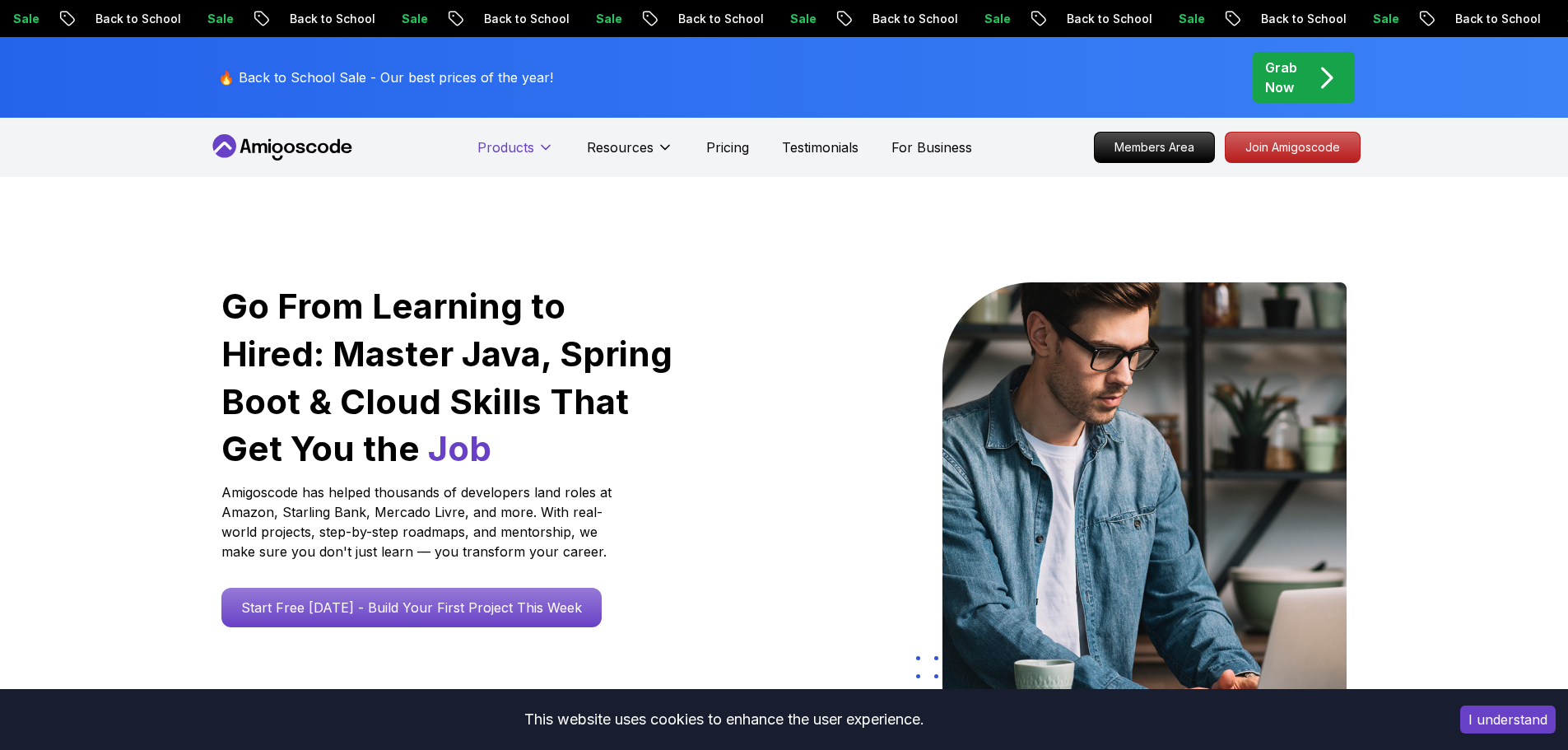
click at [538, 147] on icon at bounding box center [546, 147] width 17 height 17
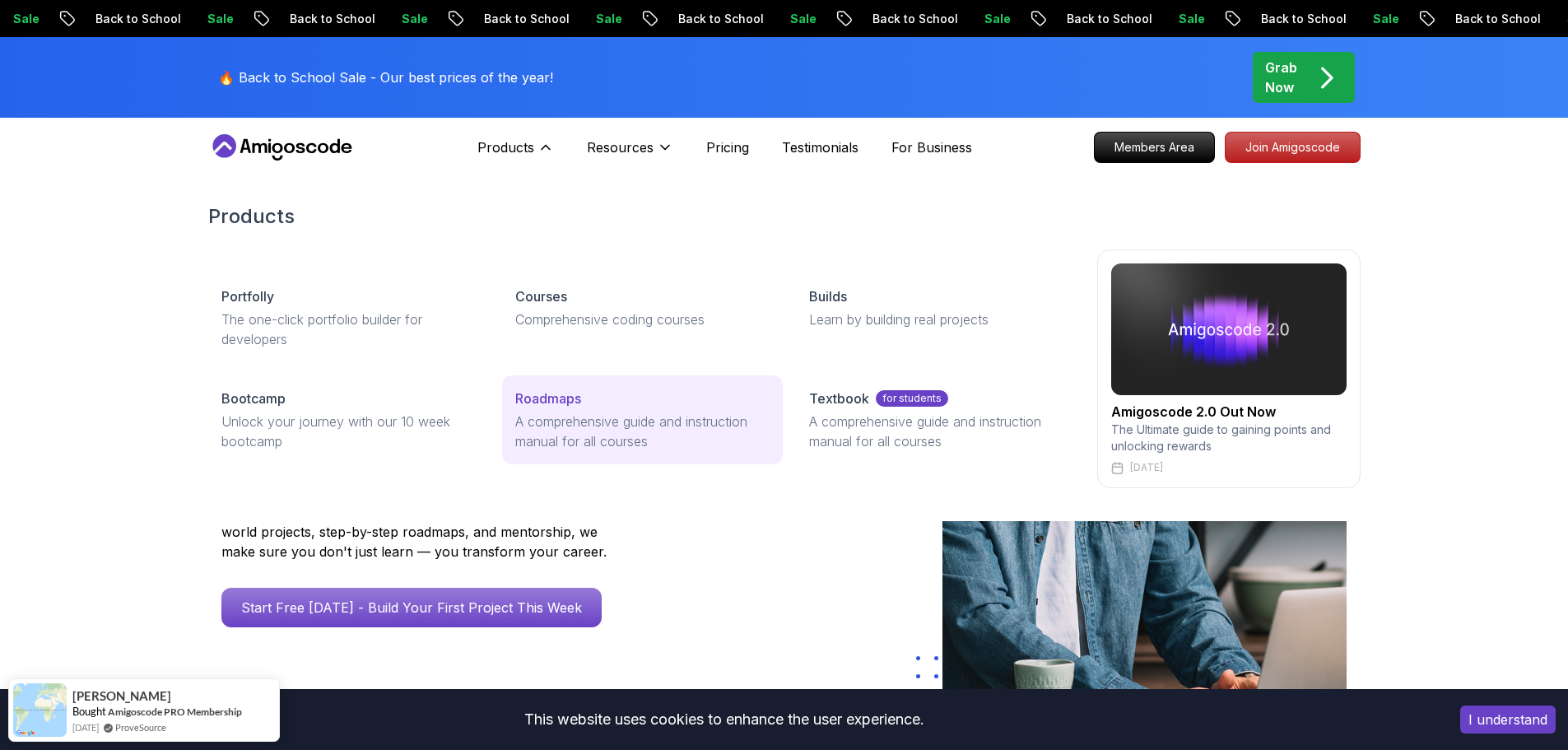
click at [555, 422] on p "A comprehensive guide and instruction manual for all courses" at bounding box center [642, 430] width 254 height 40
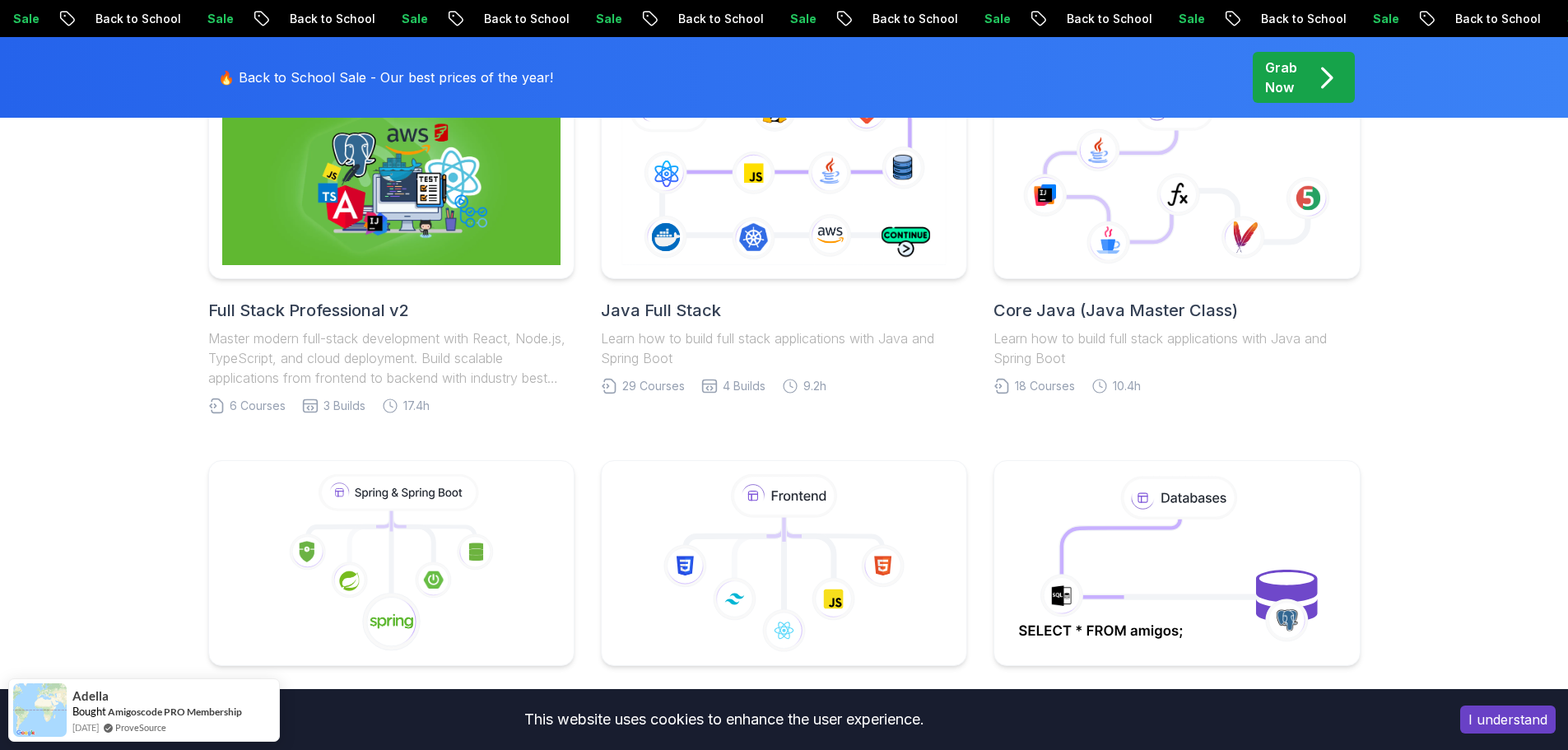
scroll to position [247, 0]
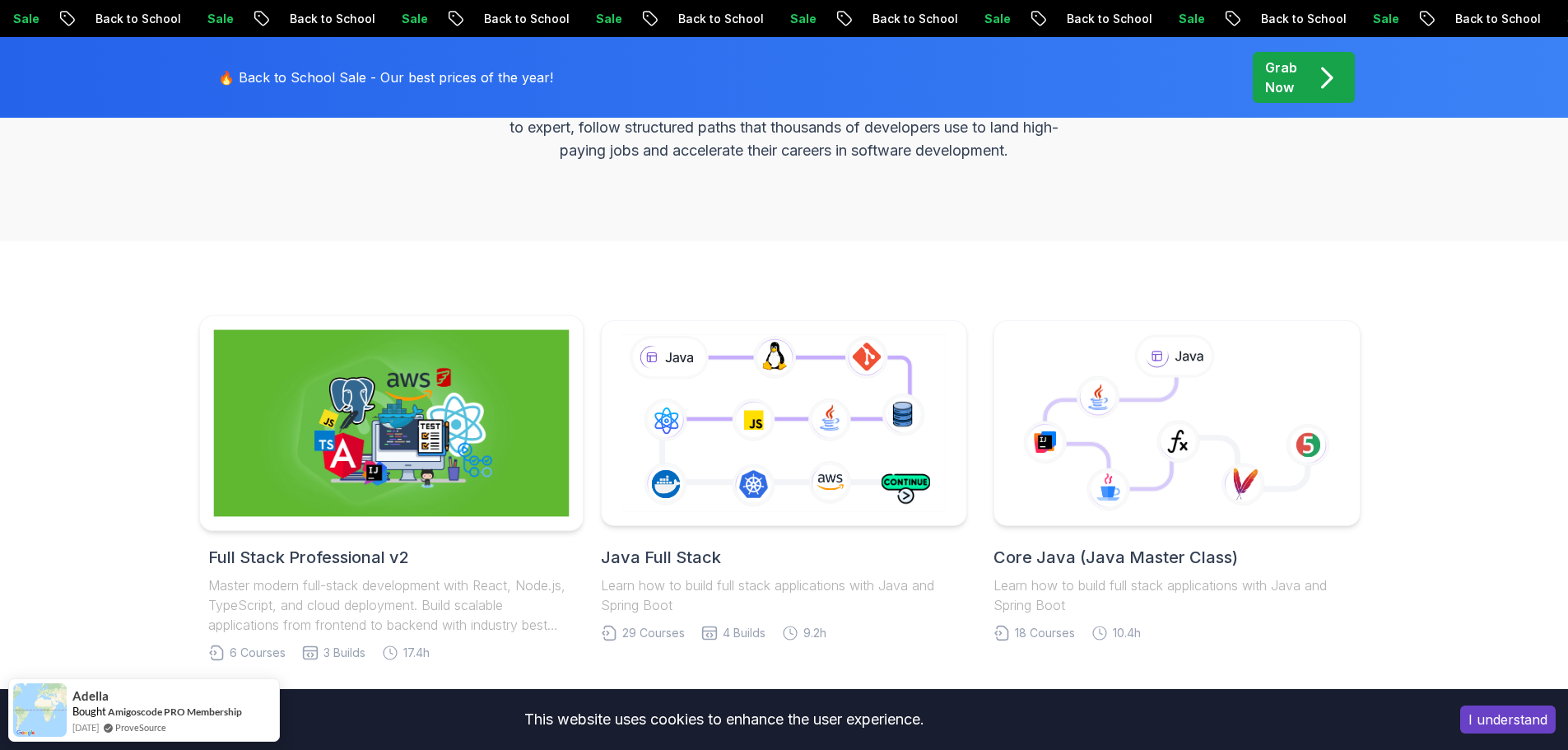
click at [494, 401] on img at bounding box center [390, 423] width 356 height 187
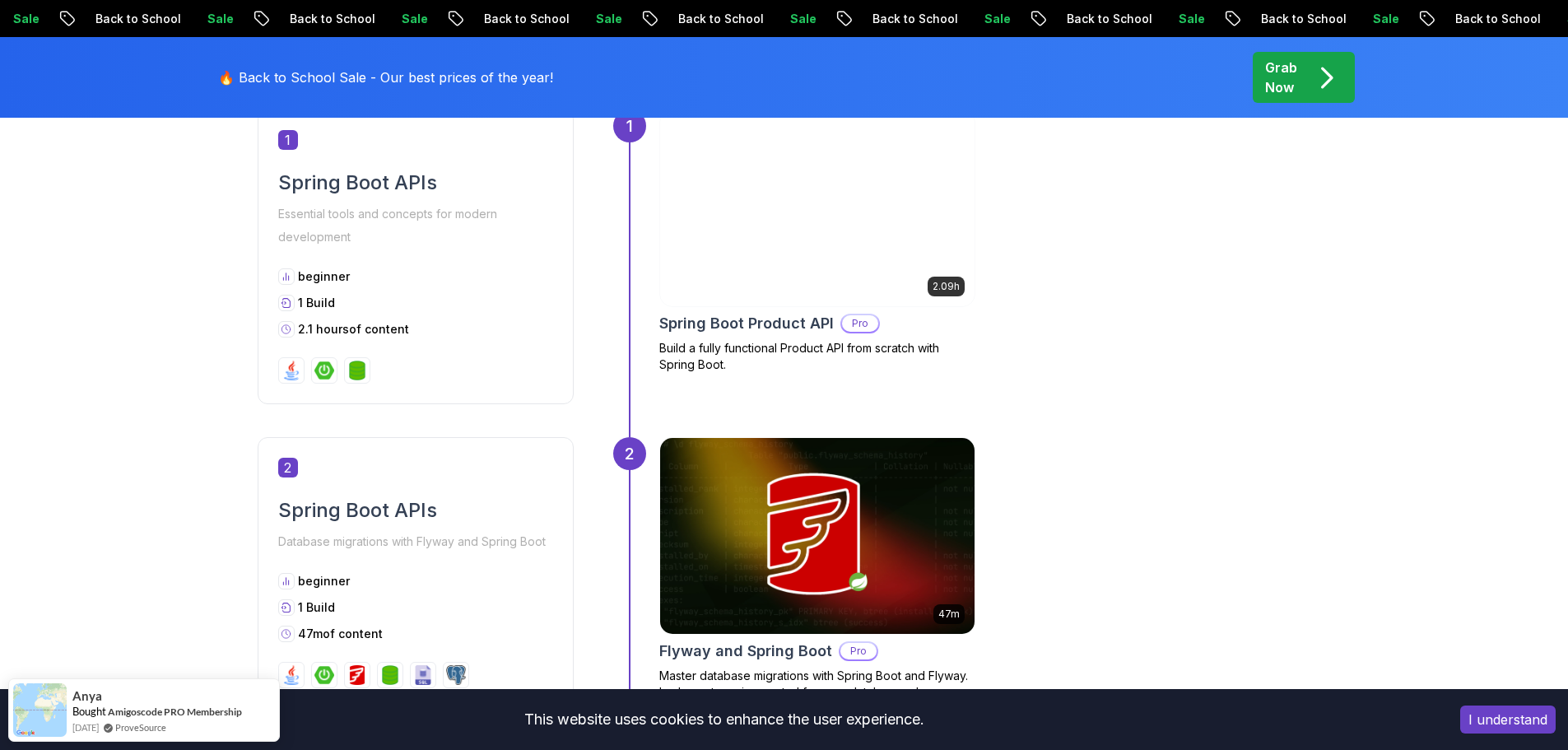
scroll to position [823, 0]
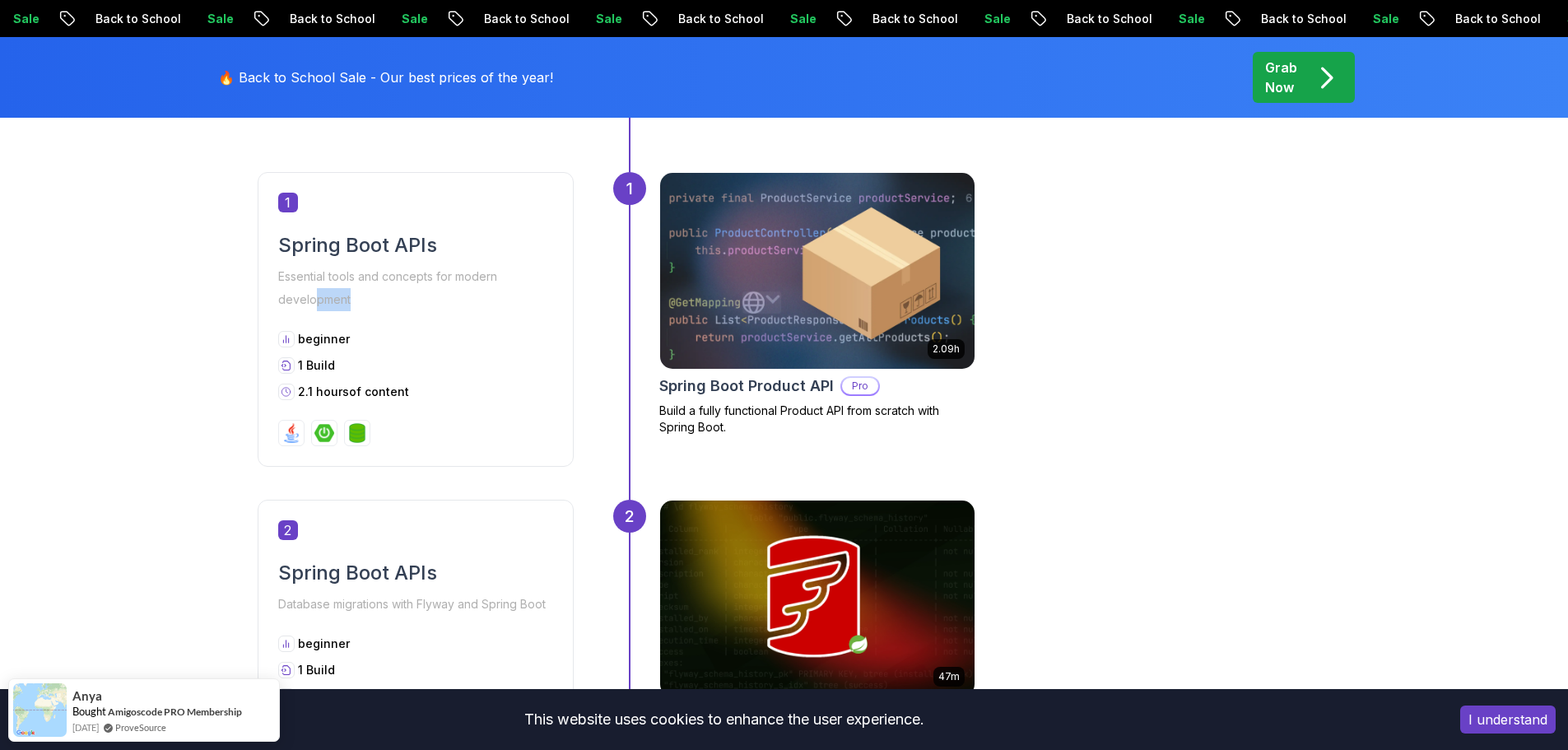
drag, startPoint x: 314, startPoint y: 293, endPoint x: 402, endPoint y: 295, distance: 88.0
click at [401, 295] on p "Essential tools and concepts for modern development" at bounding box center [415, 288] width 275 height 46
click at [402, 295] on p "Essential tools and concepts for modern development" at bounding box center [415, 288] width 275 height 46
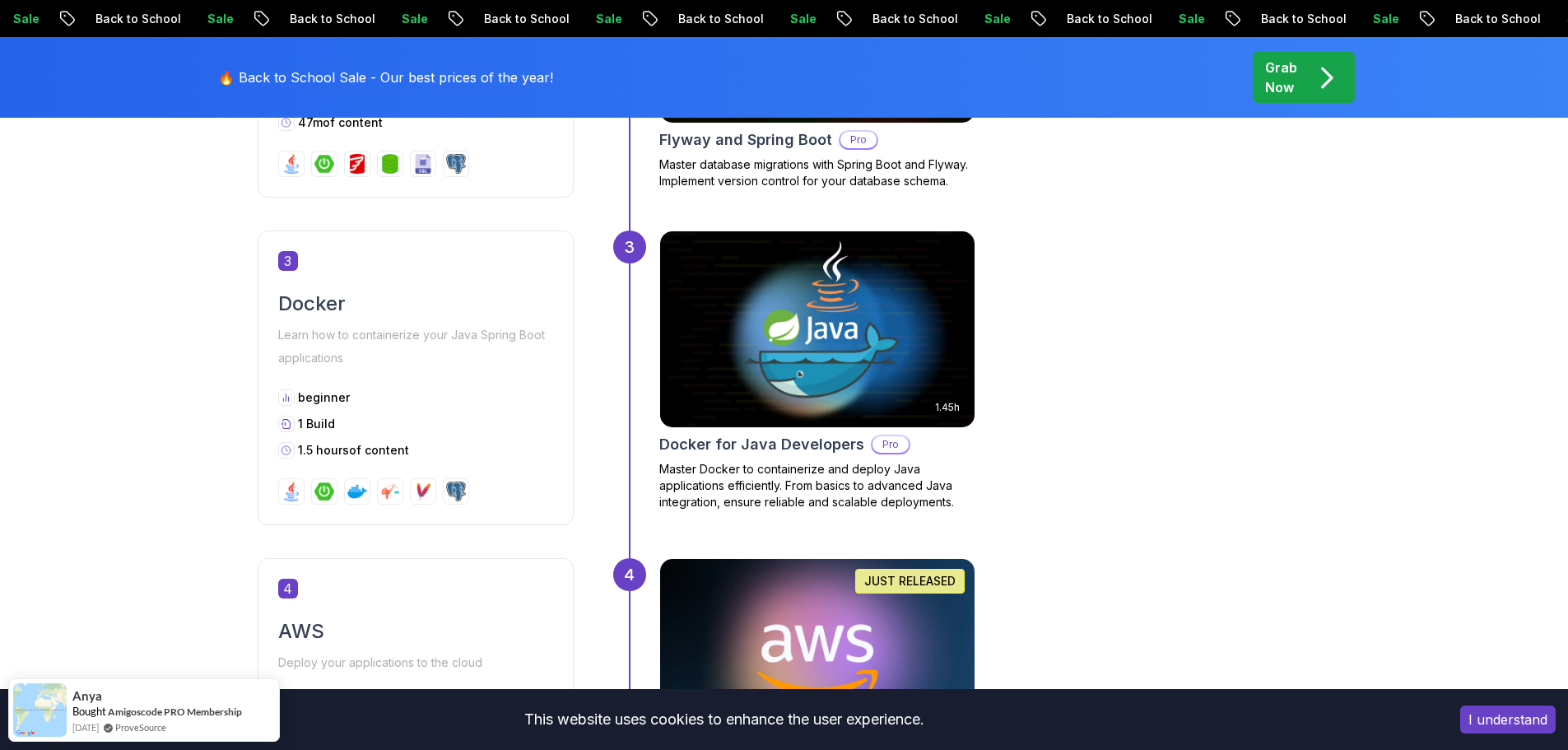
scroll to position [1399, 0]
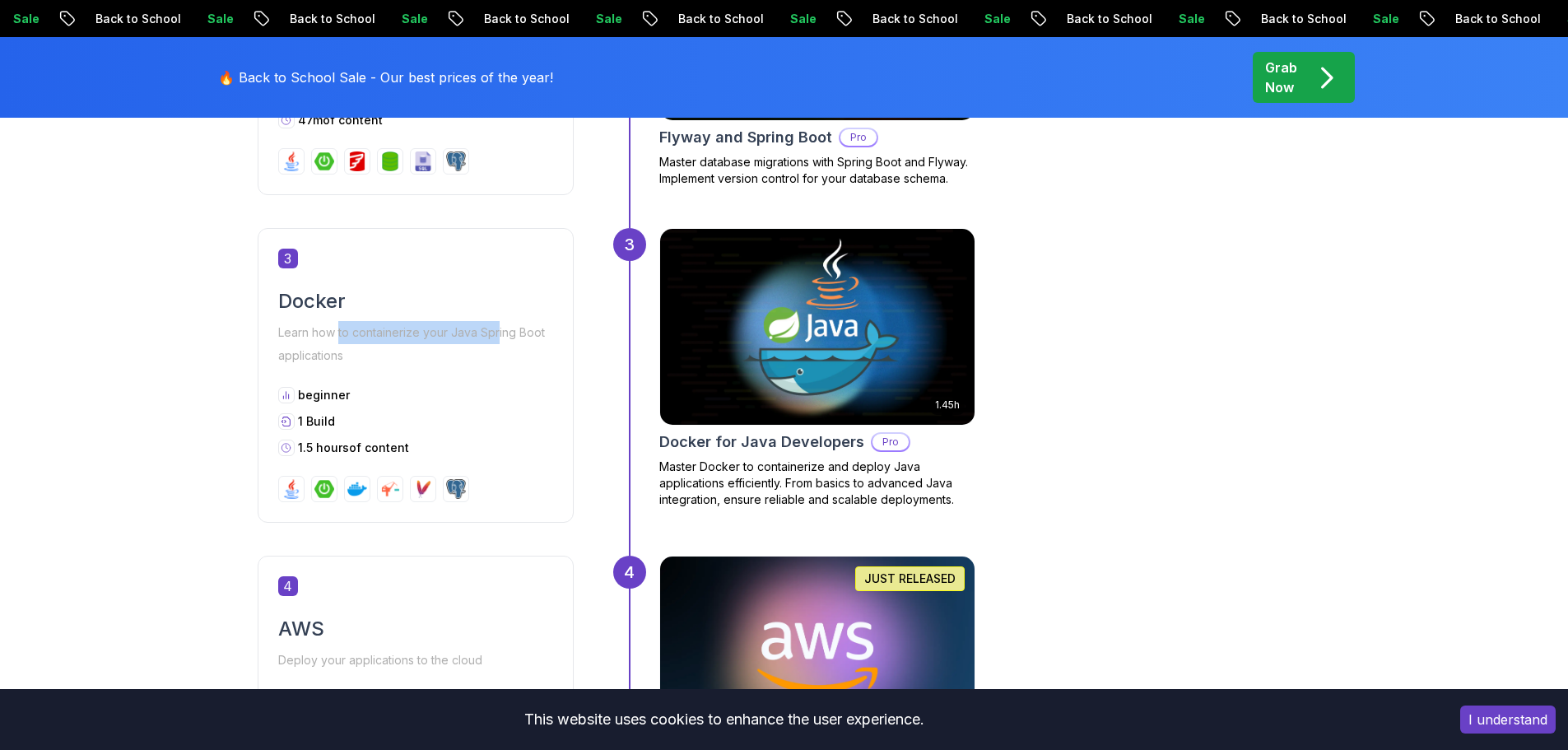
drag, startPoint x: 339, startPoint y: 331, endPoint x: 511, endPoint y: 331, distance: 172.0
click at [510, 331] on p "Learn how to containerize your Java Spring Boot applications" at bounding box center [415, 344] width 275 height 46
click at [511, 331] on p "Learn how to containerize your Java Spring Boot applications" at bounding box center [415, 344] width 275 height 46
drag, startPoint x: 334, startPoint y: 351, endPoint x: 375, endPoint y: 353, distance: 41.0
click at [341, 351] on p "Learn how to containerize your Java Spring Boot applications" at bounding box center [415, 344] width 275 height 46
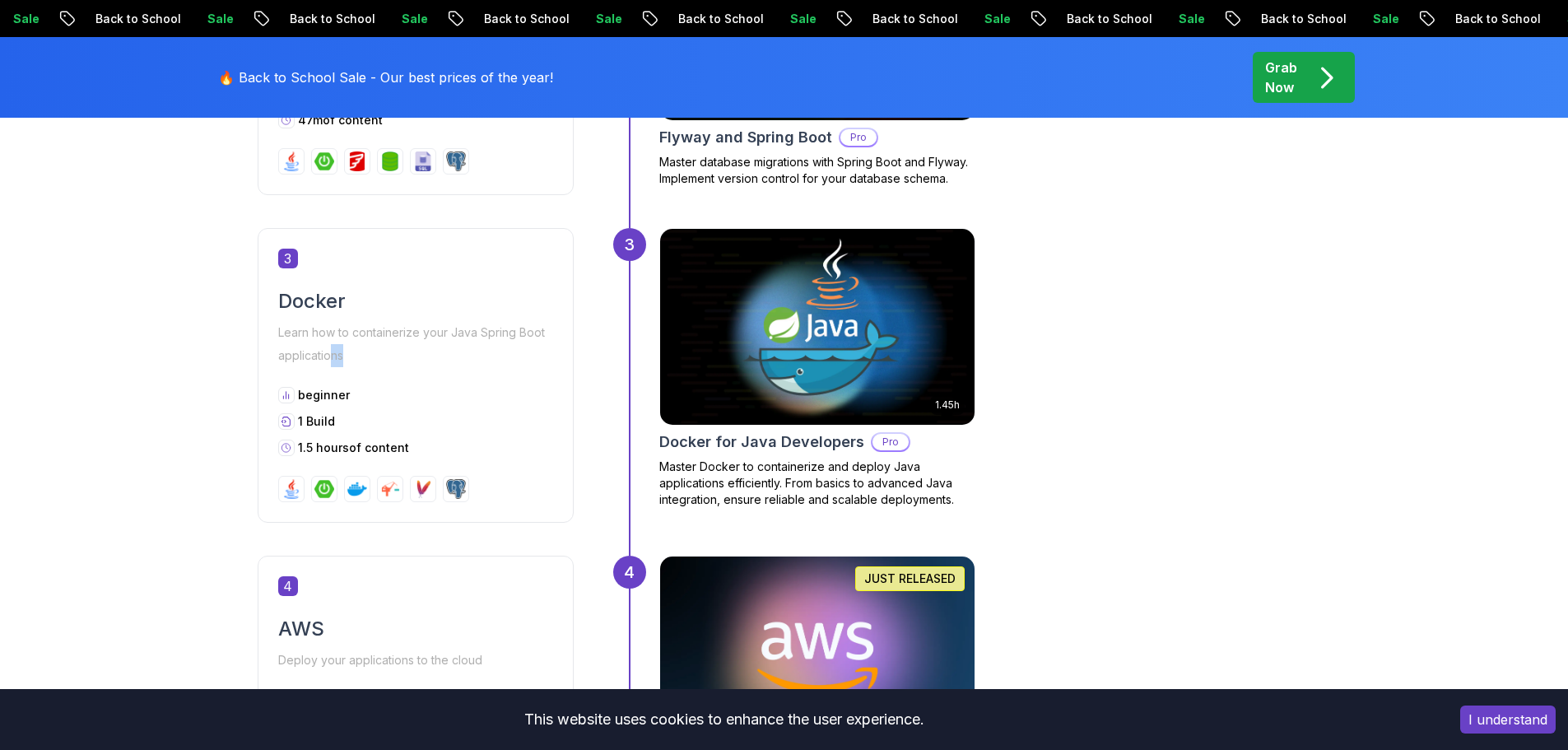
click at [400, 353] on p "Learn how to containerize your Java Spring Boot applications" at bounding box center [415, 344] width 275 height 46
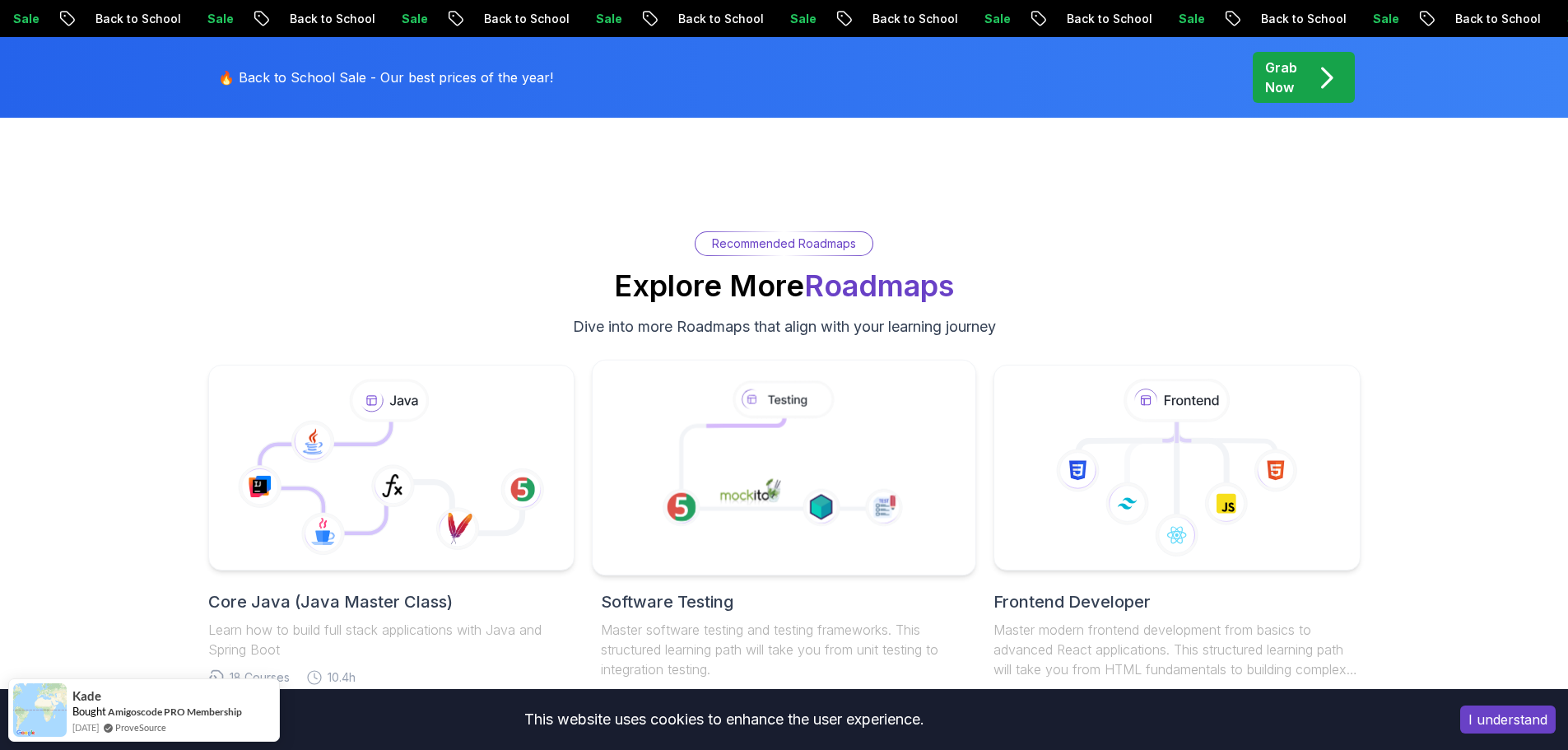
scroll to position [3457, 0]
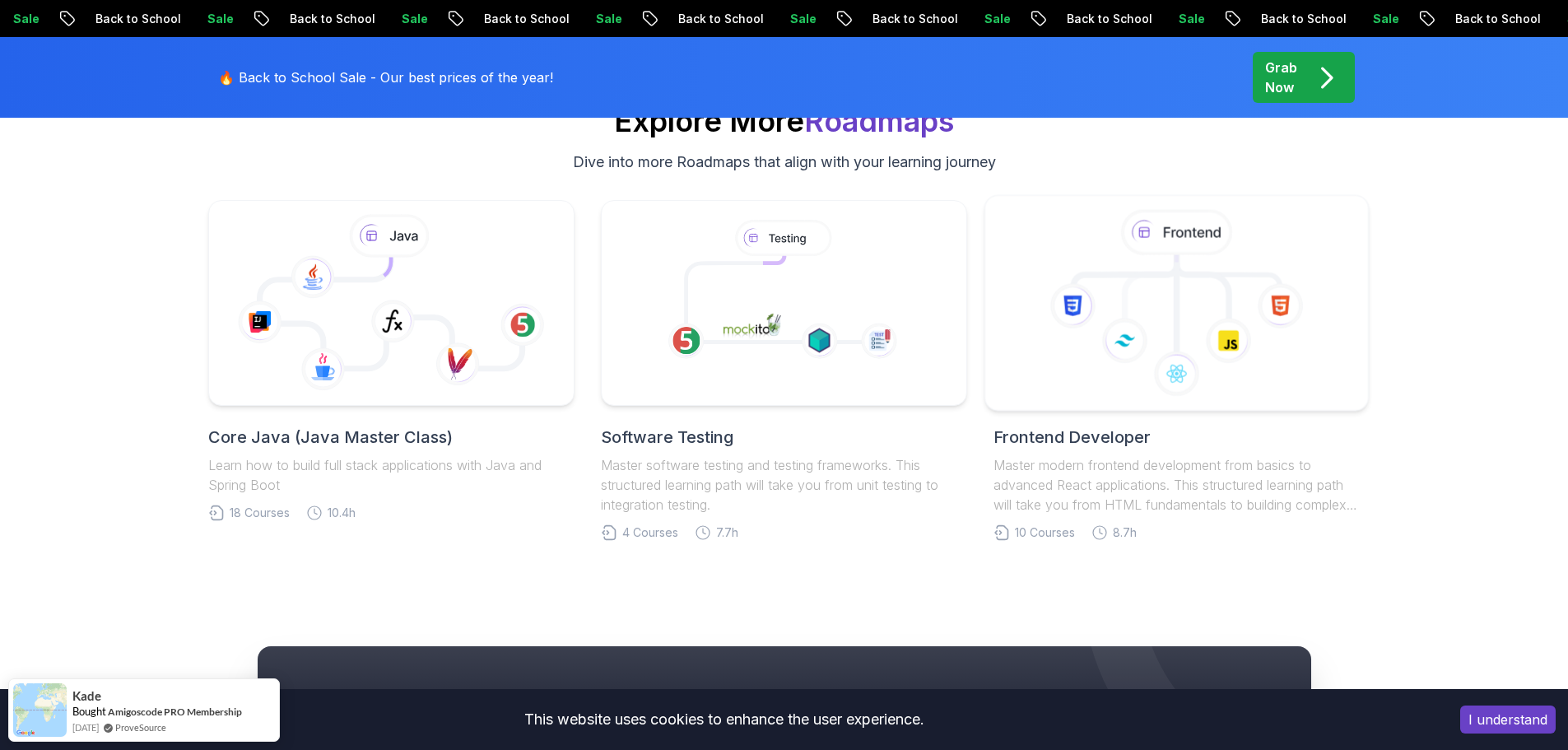
click at [1188, 380] on icon at bounding box center [1176, 373] width 46 height 46
